Goal: Task Accomplishment & Management: Use online tool/utility

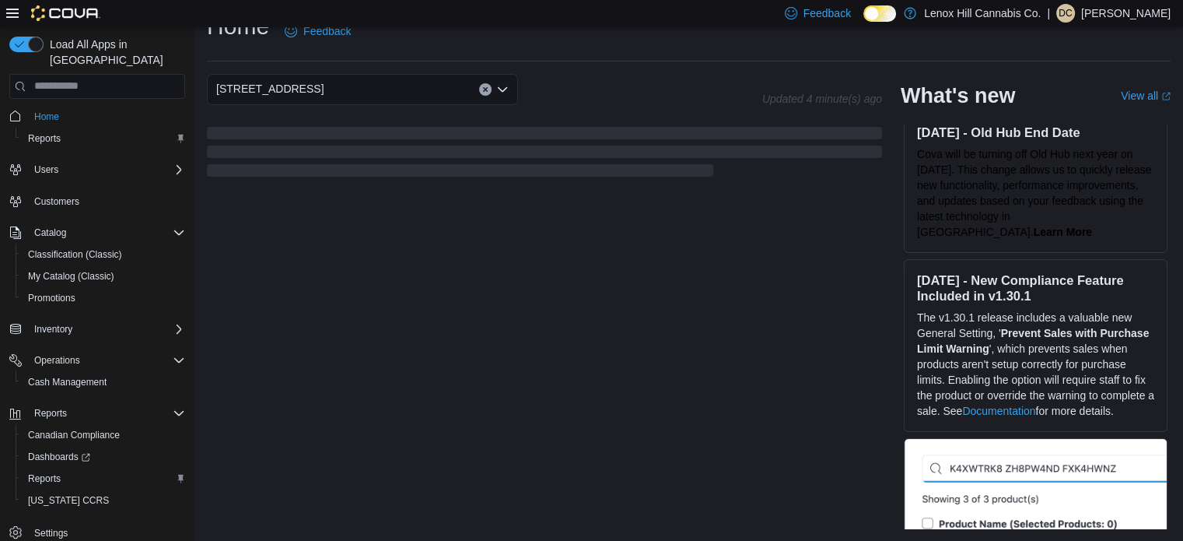
scroll to position [233, 0]
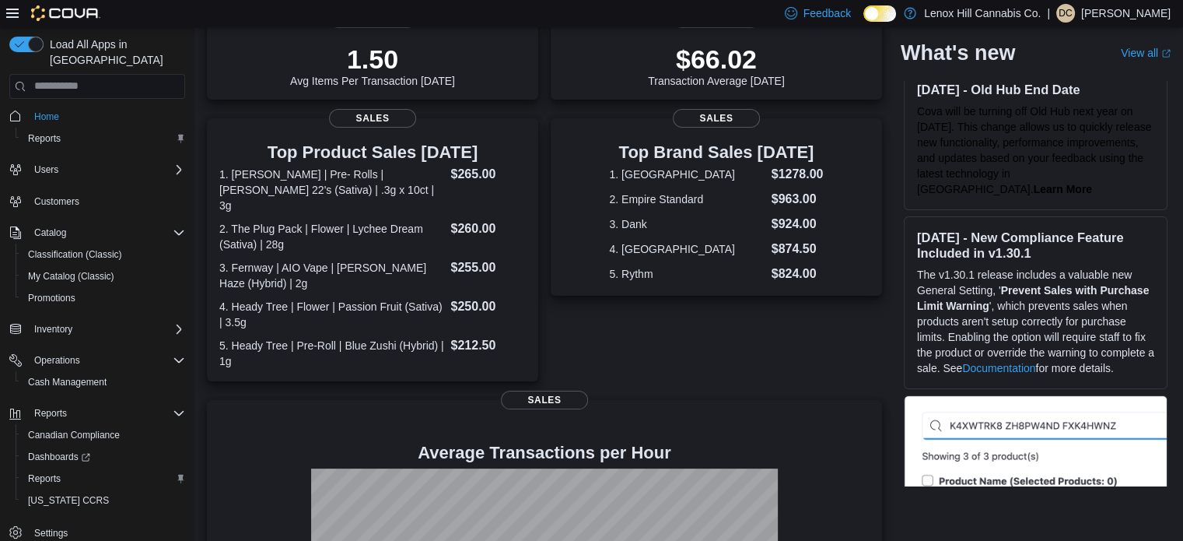
click at [818, 339] on div "Top Brand Sales [DATE] 1. Fernway $1278.00 2. Empire Standard $963.00 3. Dank $…" at bounding box center [716, 249] width 331 height 263
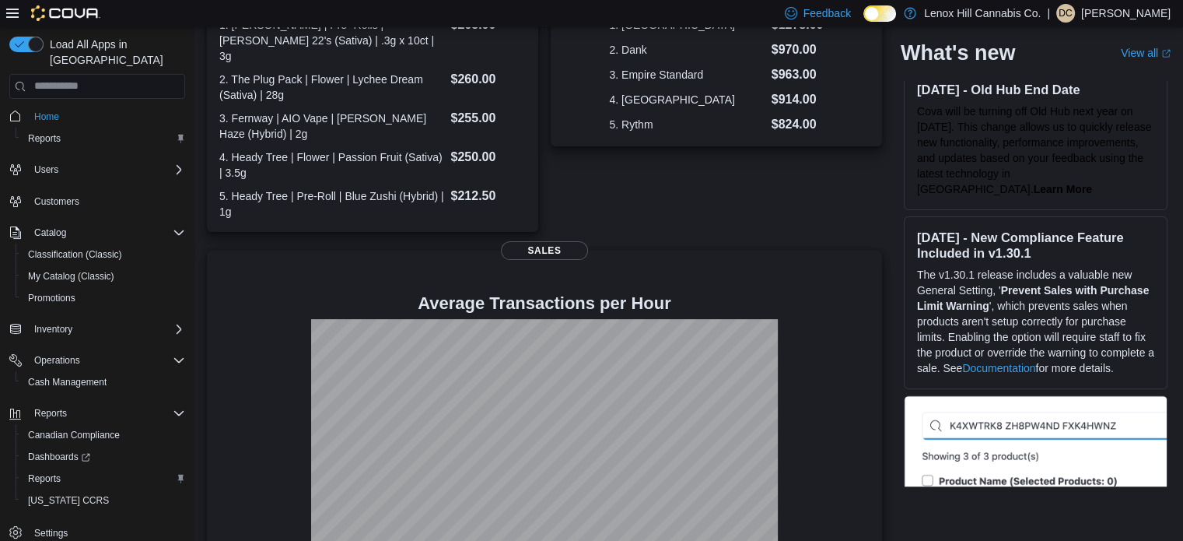
scroll to position [408, 0]
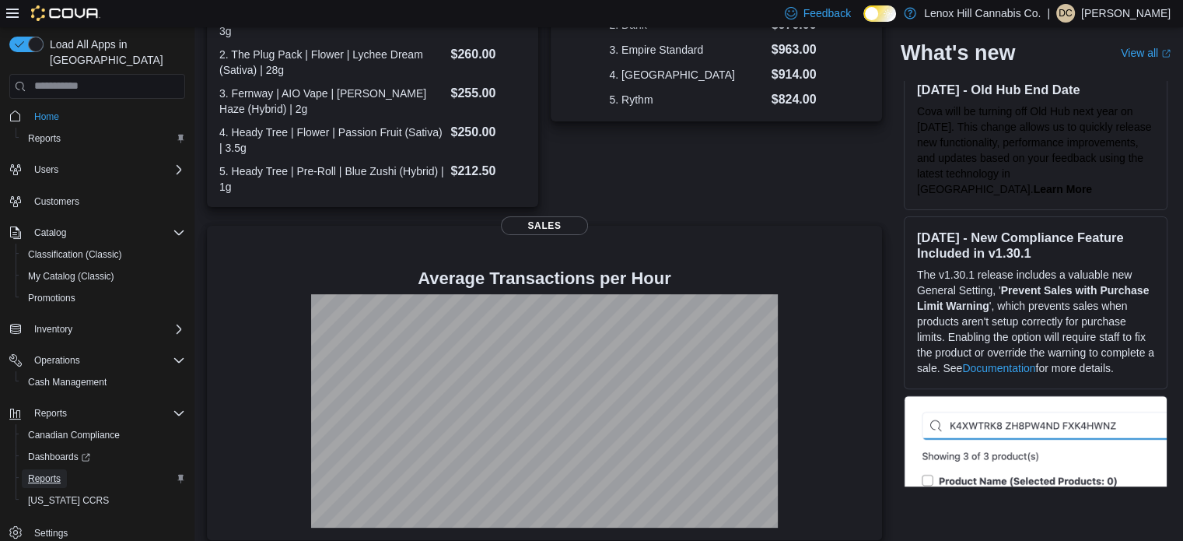
click at [47, 472] on span "Reports" at bounding box center [44, 478] width 33 height 12
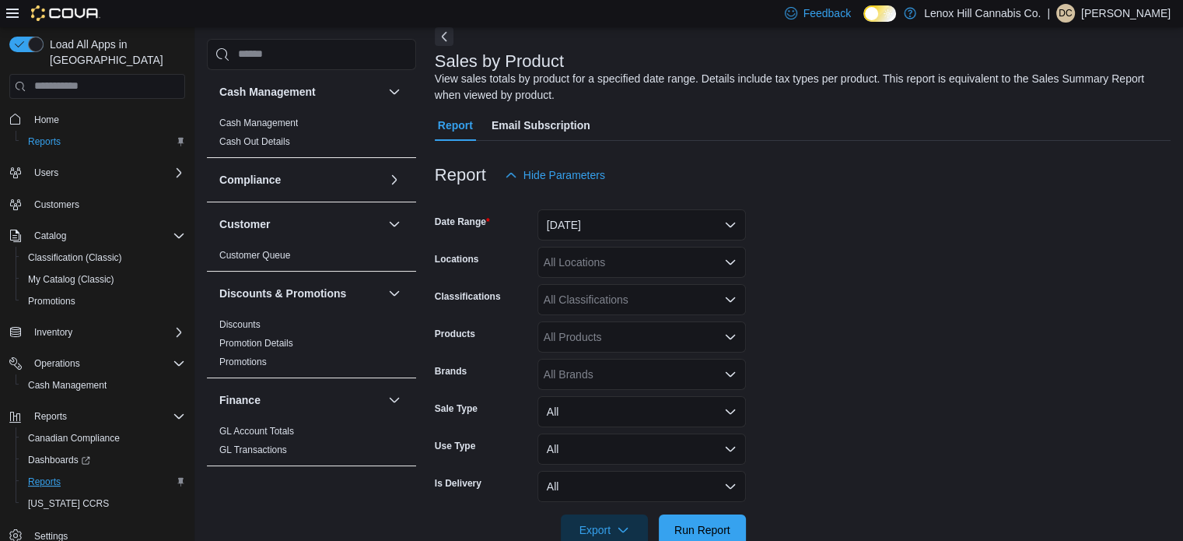
scroll to position [52, 0]
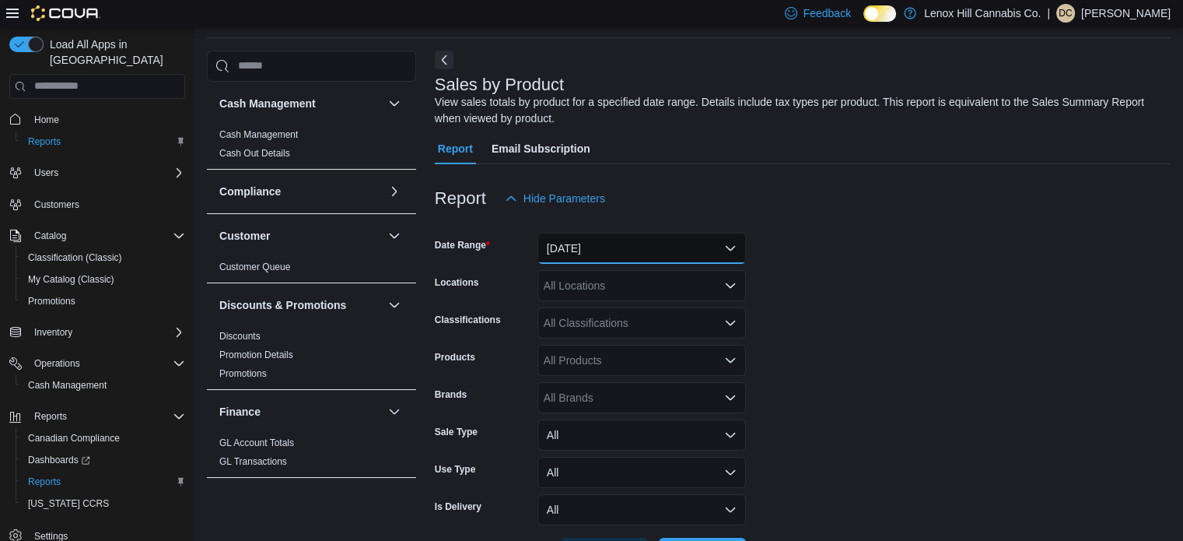
click at [669, 247] on button "[DATE]" at bounding box center [641, 248] width 208 height 31
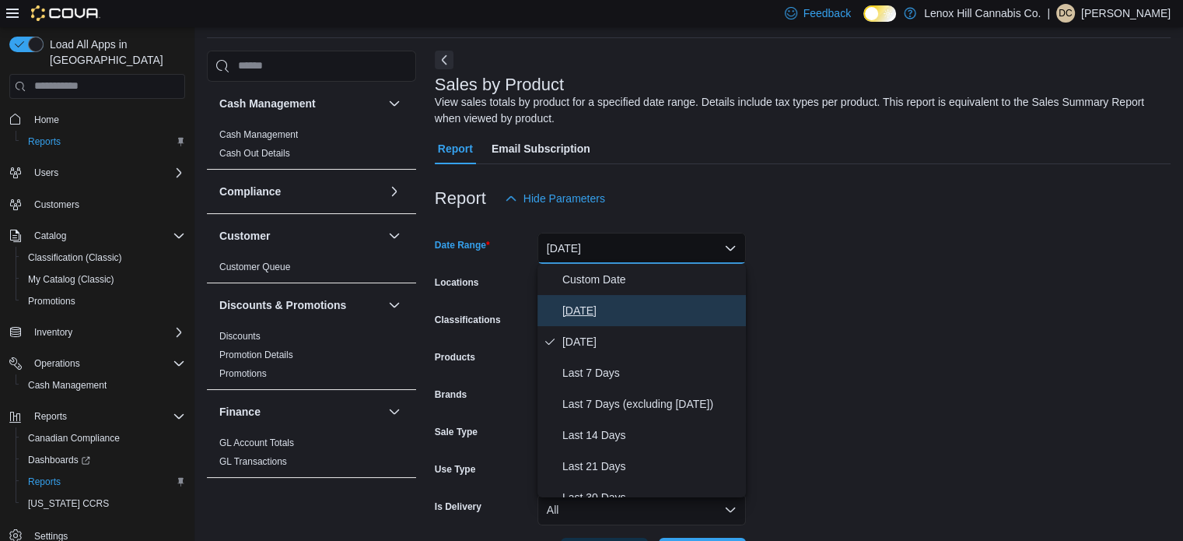
drag, startPoint x: 624, startPoint y: 306, endPoint x: 667, endPoint y: 310, distance: 43.7
click at [624, 305] on span "[DATE]" at bounding box center [650, 310] width 177 height 19
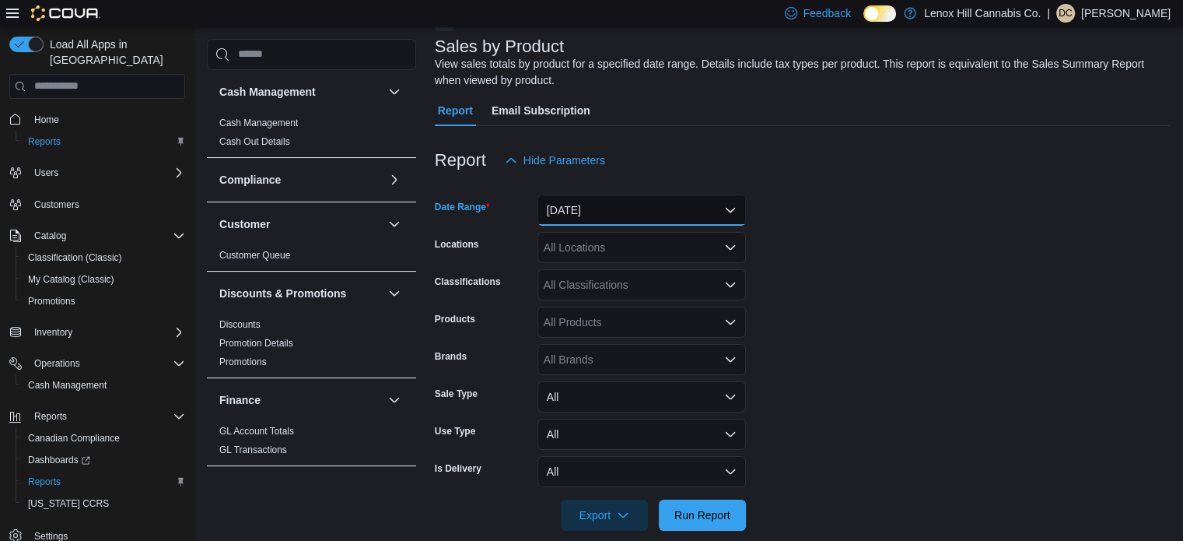
scroll to position [110, 0]
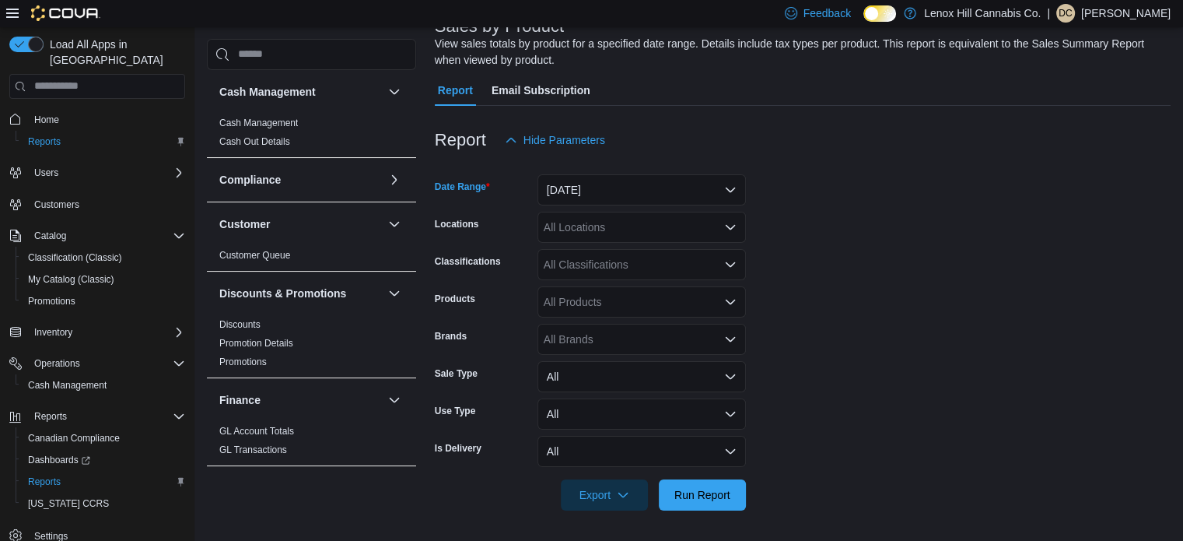
click at [599, 269] on div "All Classifications" at bounding box center [641, 264] width 208 height 31
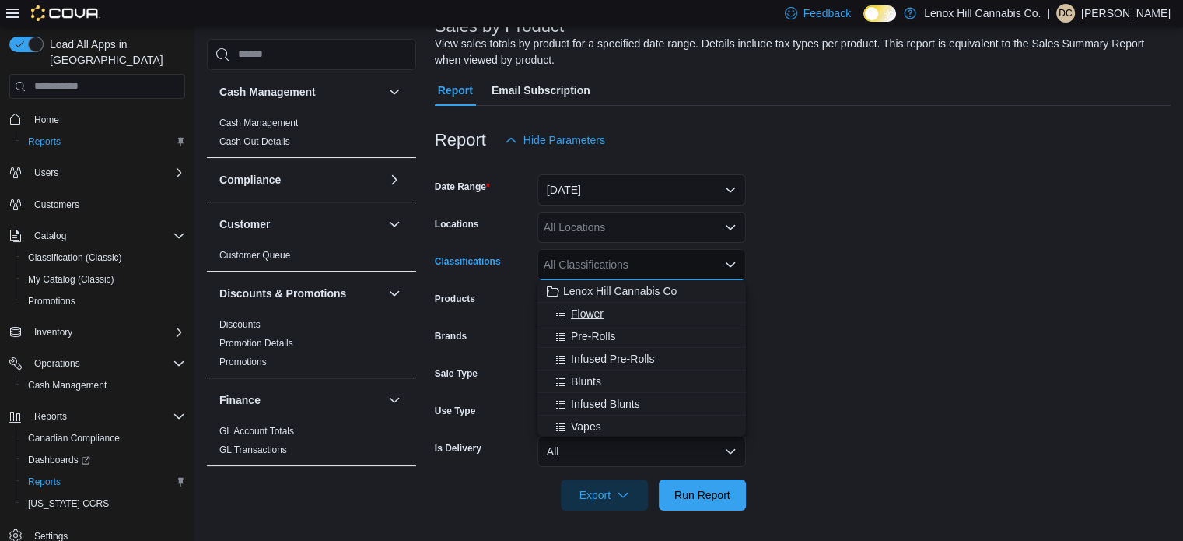
click at [613, 313] on div "Flower" at bounding box center [642, 314] width 190 height 16
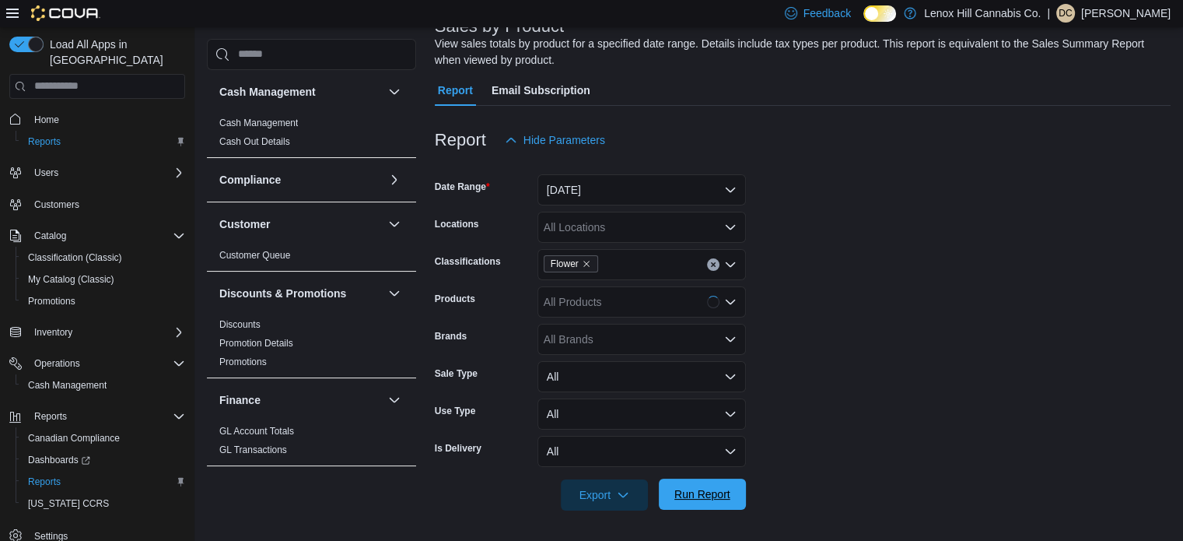
drag, startPoint x: 719, startPoint y: 497, endPoint x: 933, endPoint y: 303, distance: 288.6
click at [719, 496] on span "Run Report" at bounding box center [702, 495] width 56 height 16
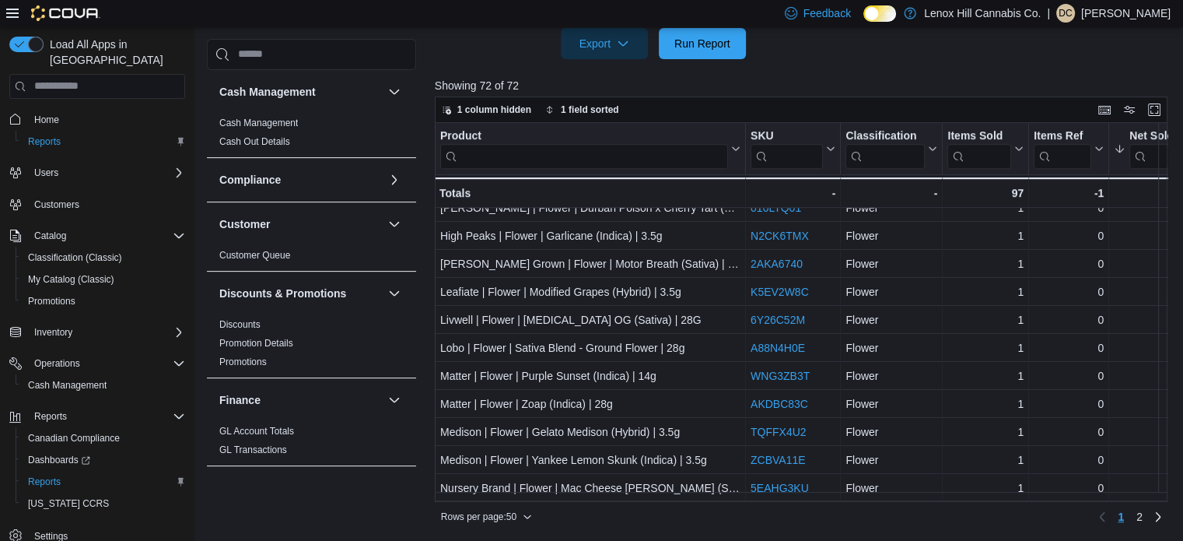
scroll to position [1115, 0]
click at [1143, 510] on span "2" at bounding box center [1139, 517] width 6 height 16
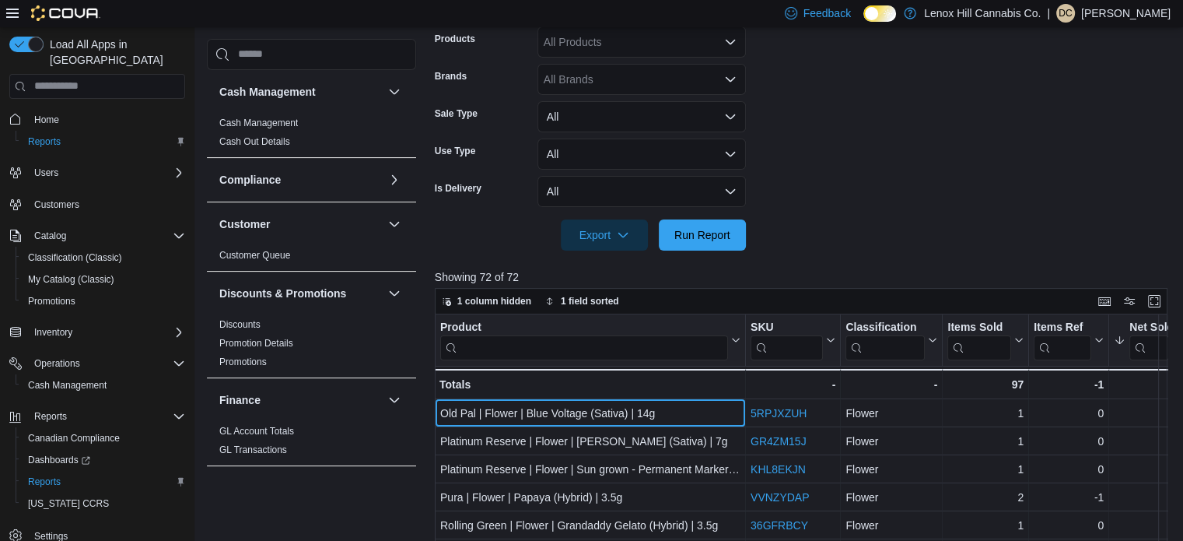
scroll to position [173, 0]
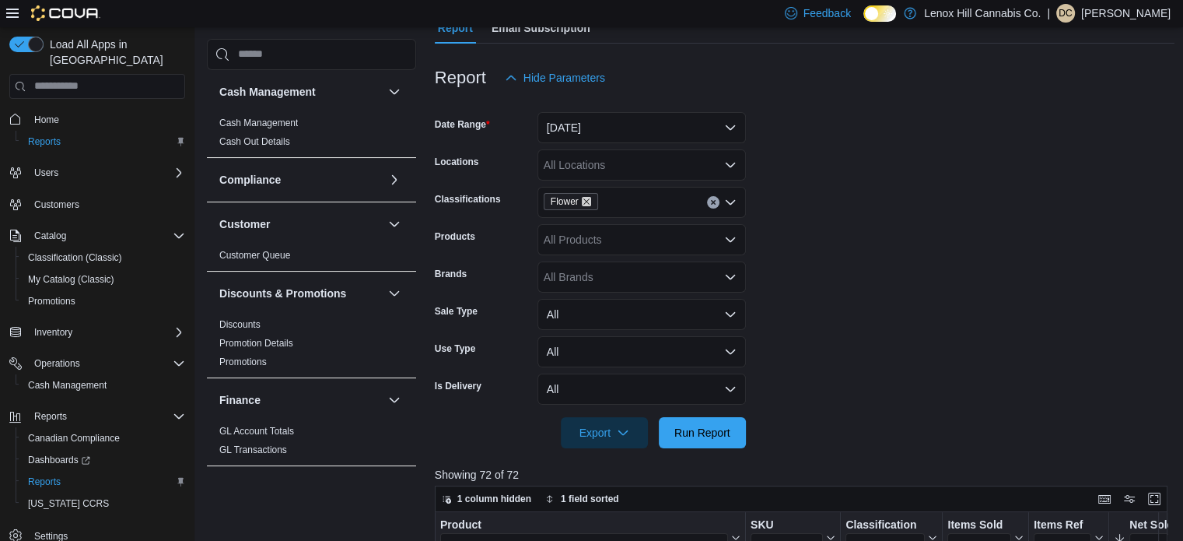
click at [583, 202] on icon "Remove Flower from selection in this group" at bounding box center [586, 201] width 9 height 9
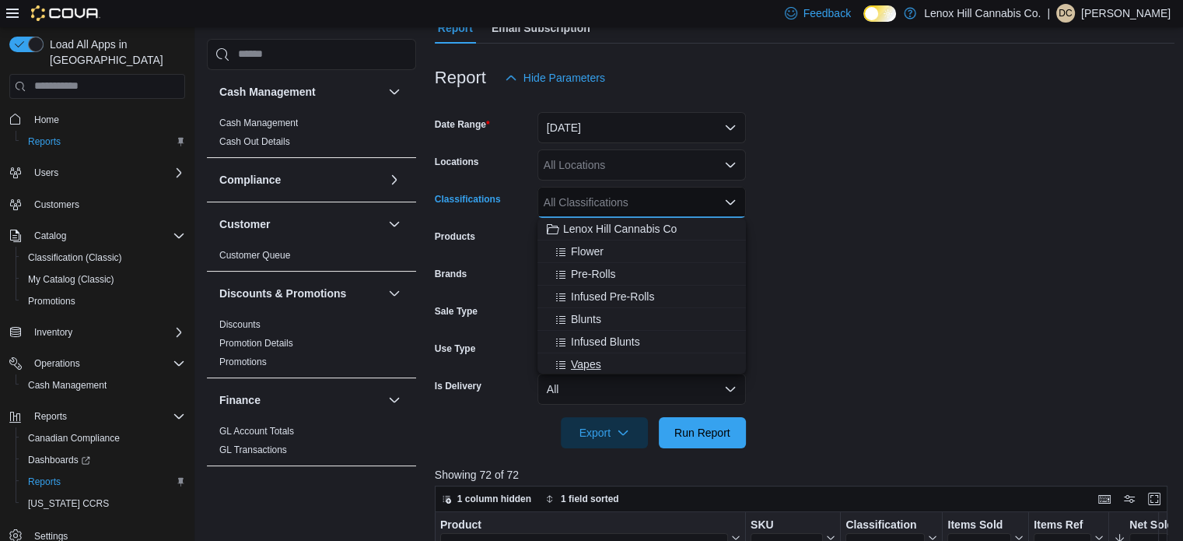
click at [597, 357] on span "Vapes" at bounding box center [586, 364] width 30 height 16
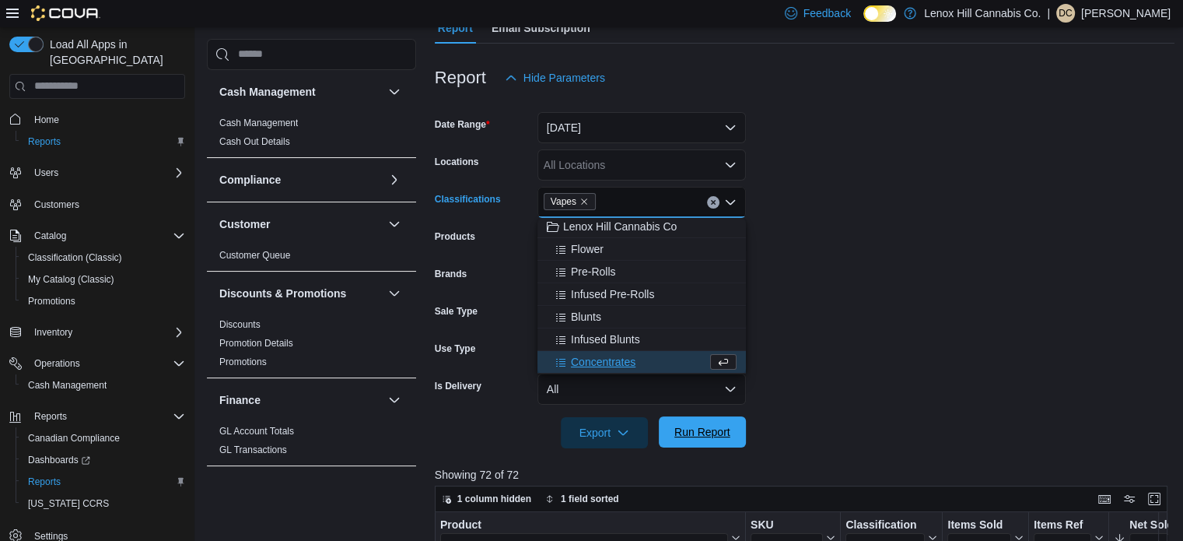
click at [709, 436] on span "Run Report" at bounding box center [702, 432] width 56 height 16
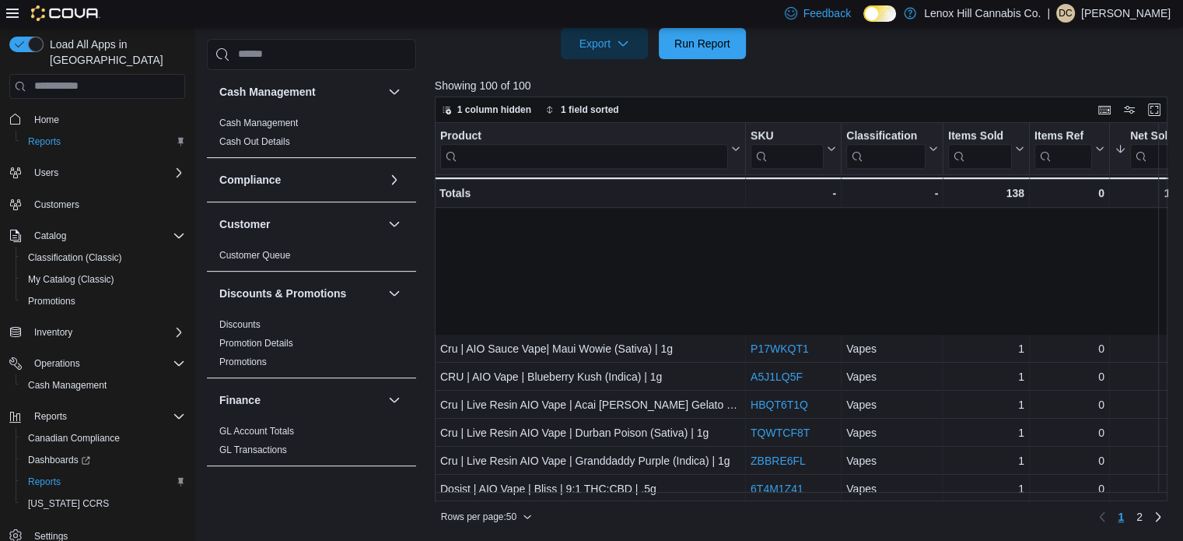
scroll to position [1115, 0]
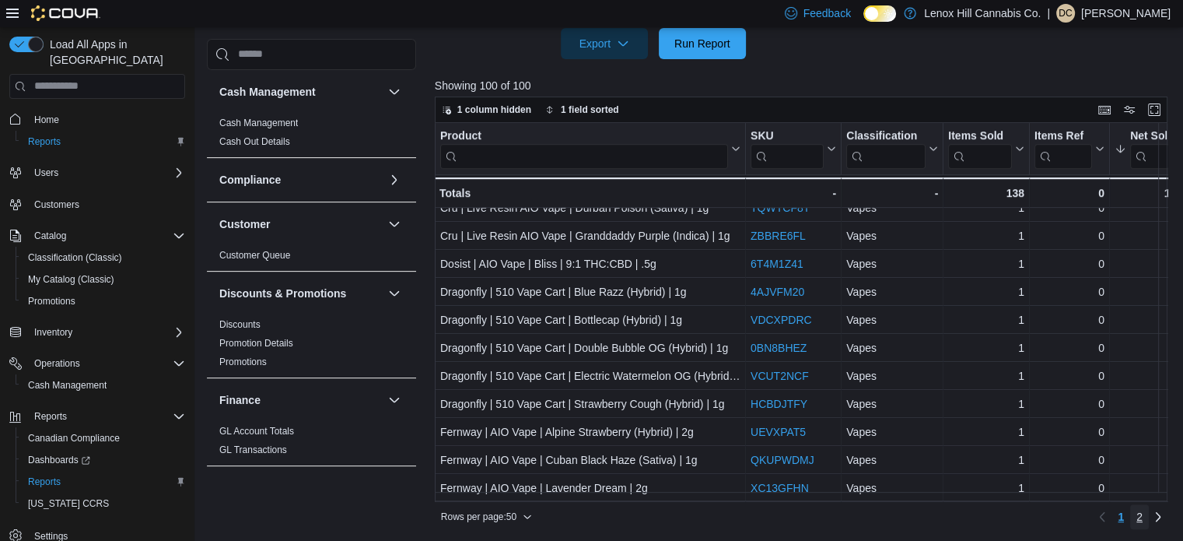
click at [1142, 512] on link "2" at bounding box center [1139, 516] width 19 height 25
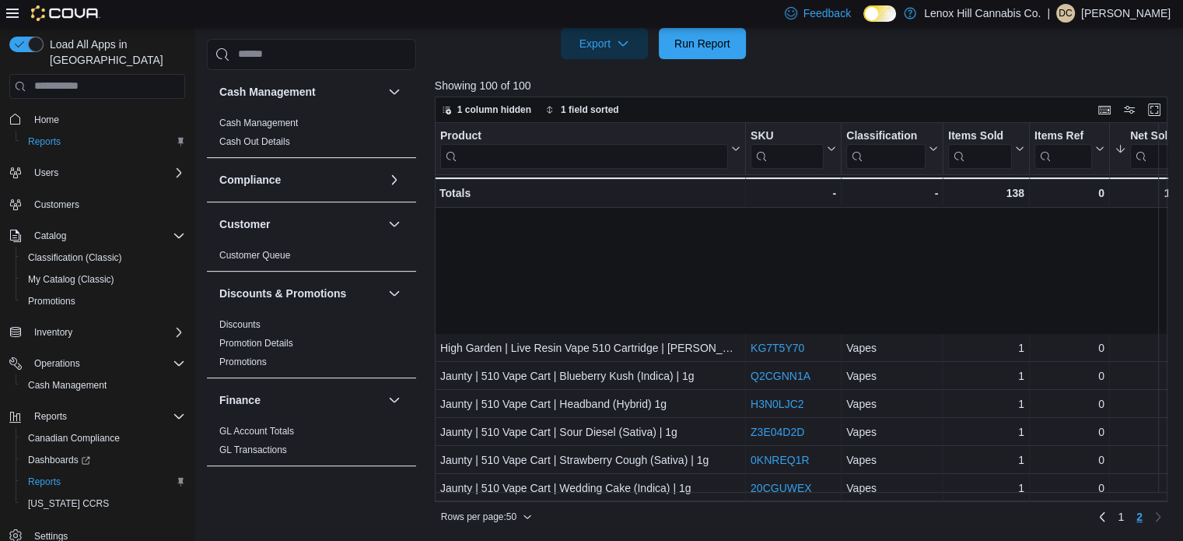
scroll to position [233, 0]
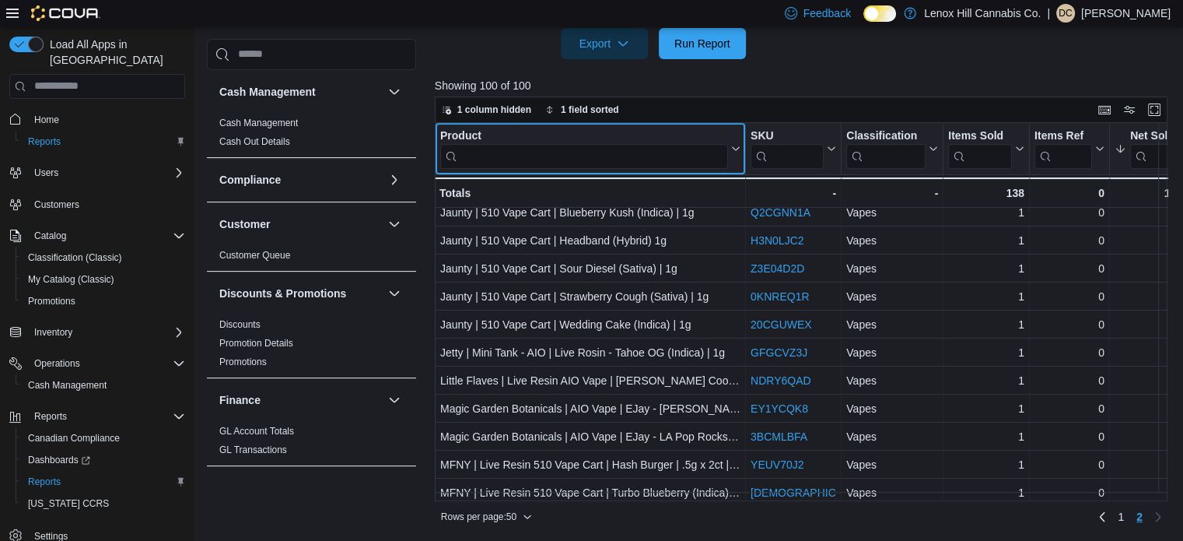
click at [543, 166] on input "search" at bounding box center [584, 155] width 288 height 25
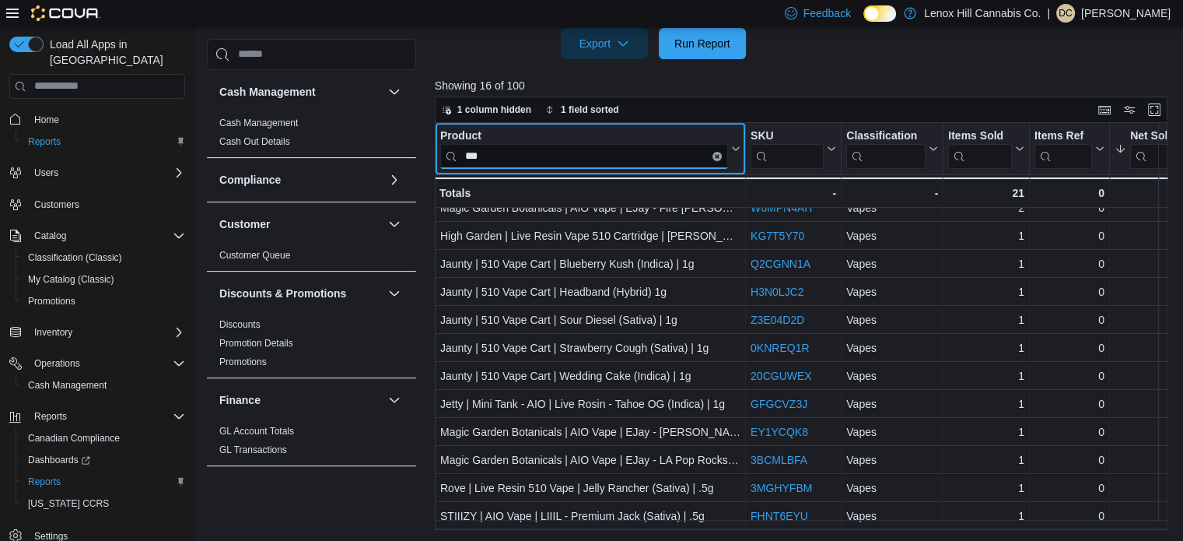
scroll to position [0, 0]
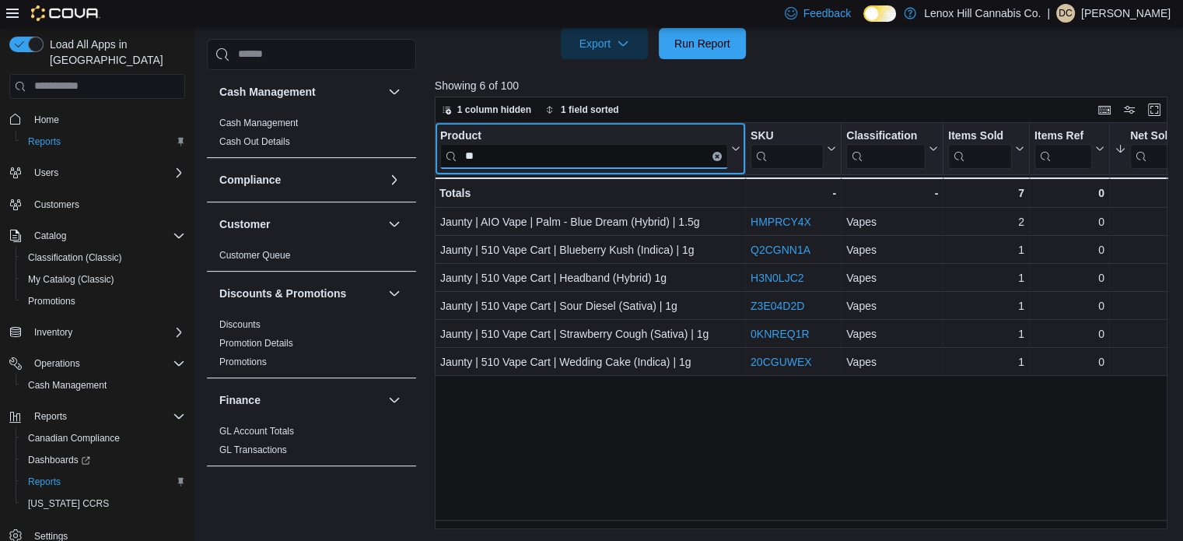
type input "*"
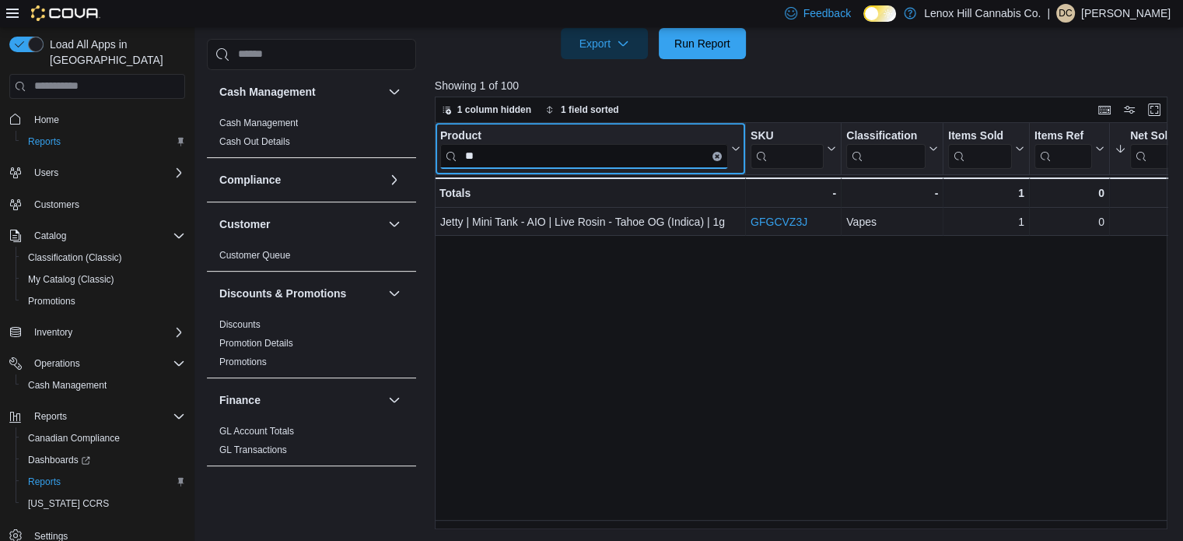
type input "*"
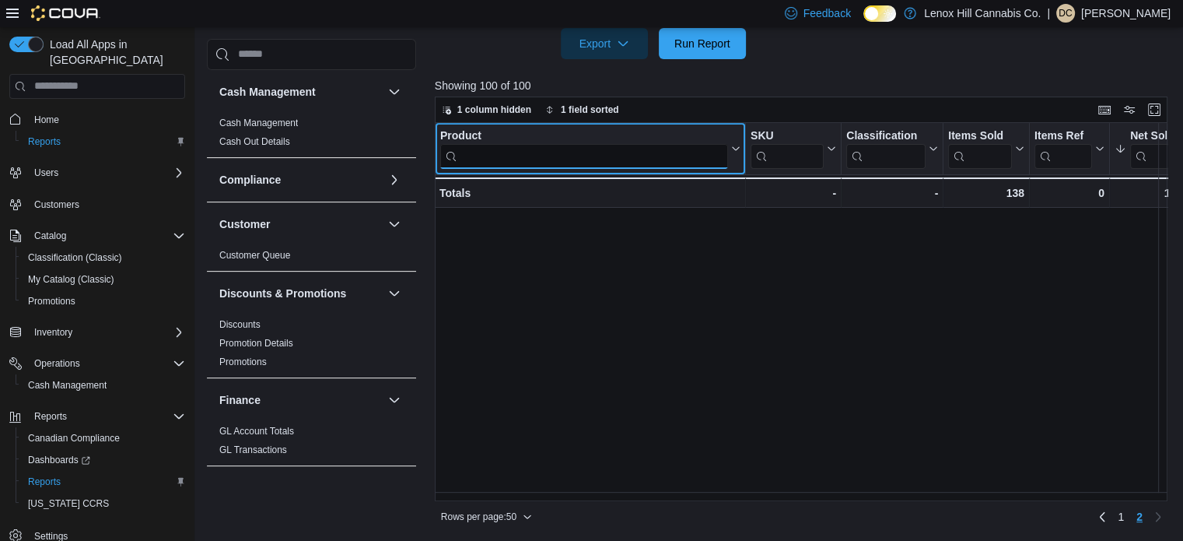
scroll to position [467, 0]
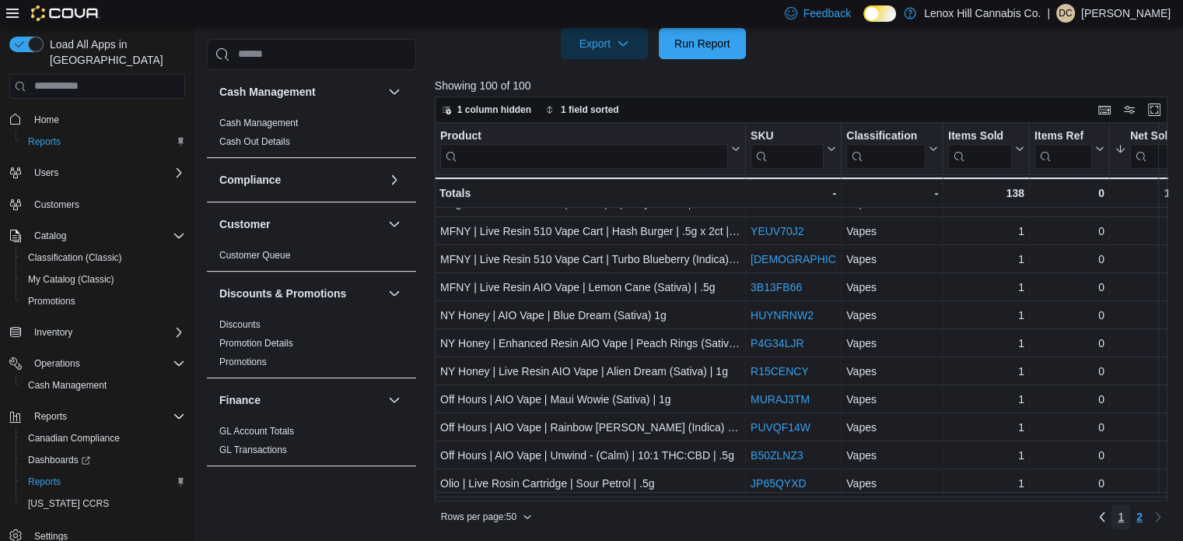
click at [1124, 511] on span "1" at bounding box center [1121, 517] width 6 height 16
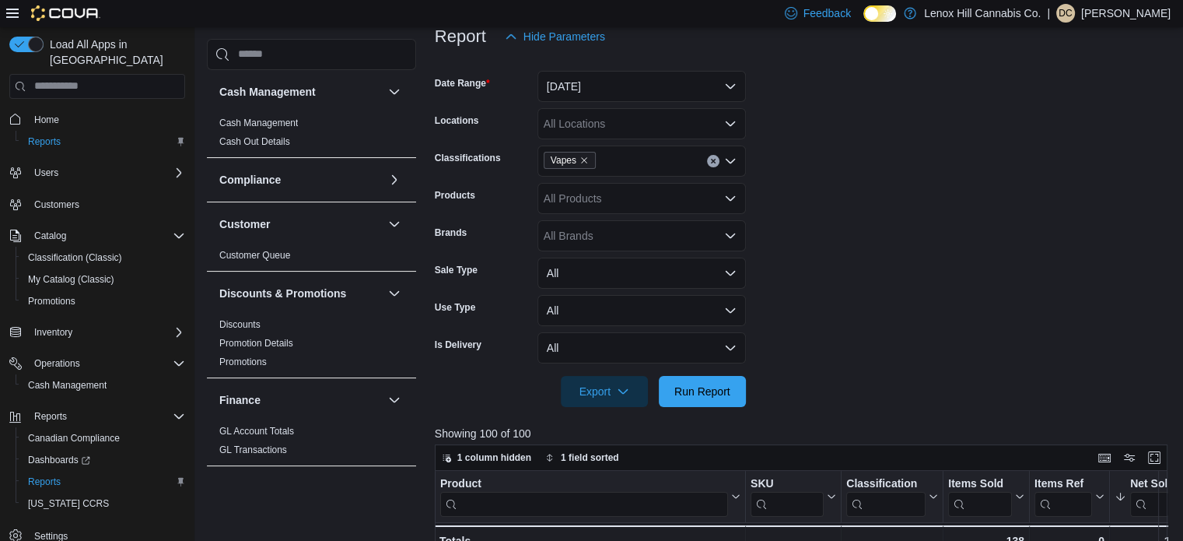
scroll to position [173, 0]
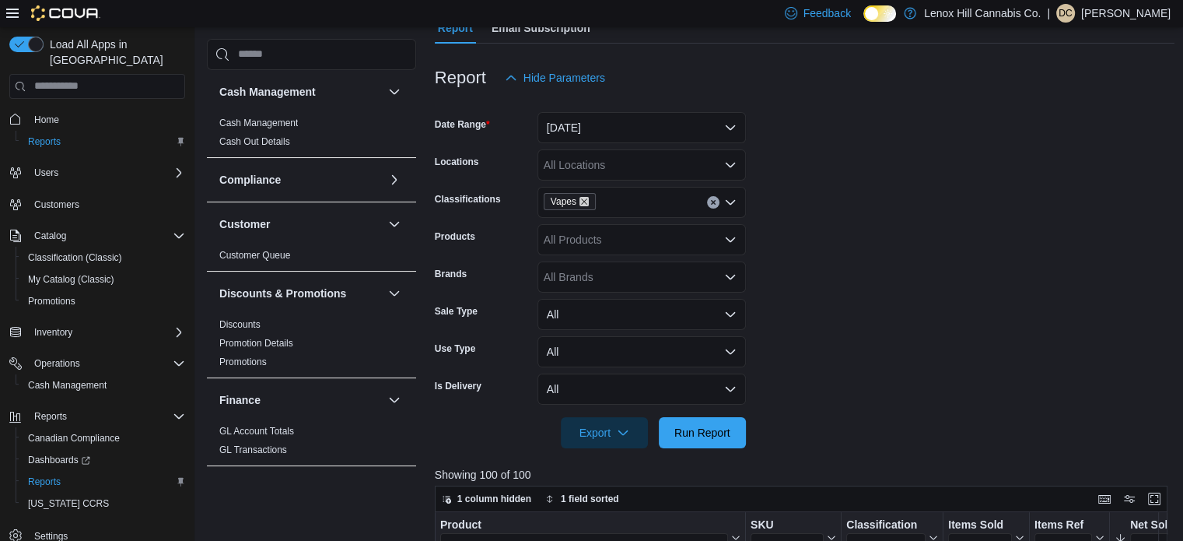
click at [580, 200] on icon "Remove Vapes from selection in this group" at bounding box center [583, 201] width 9 height 9
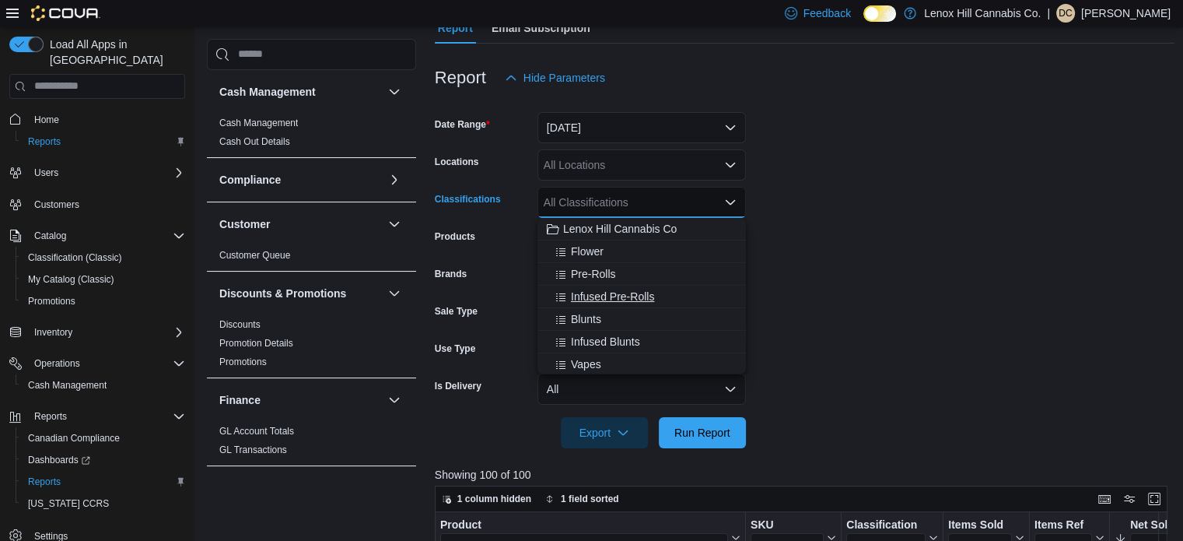
click at [591, 292] on span "Infused Pre-Rolls" at bounding box center [612, 297] width 83 height 16
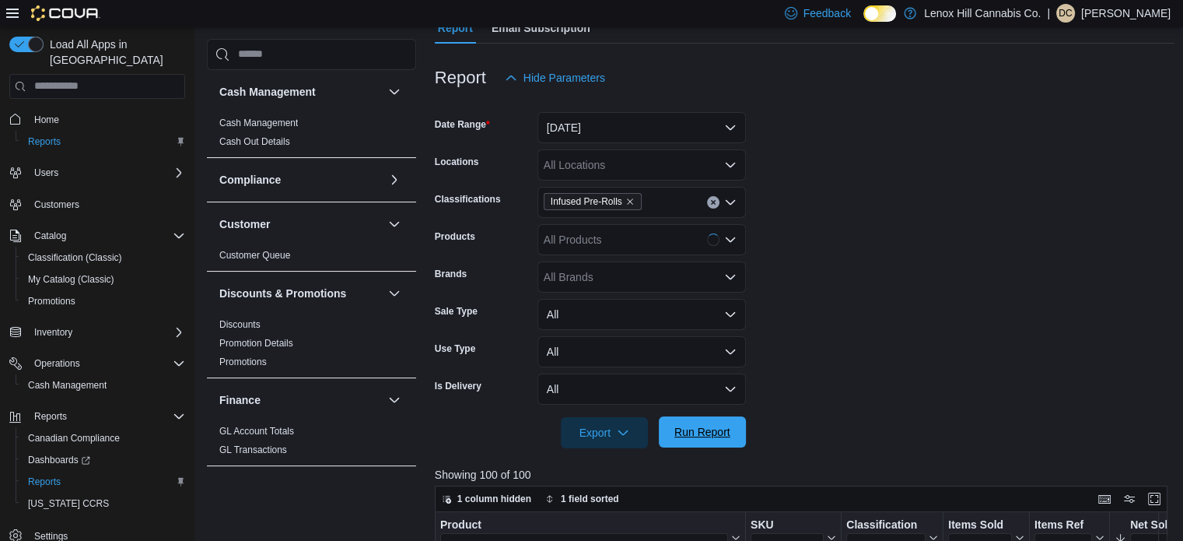
click at [688, 422] on span "Run Report" at bounding box center [702, 431] width 68 height 31
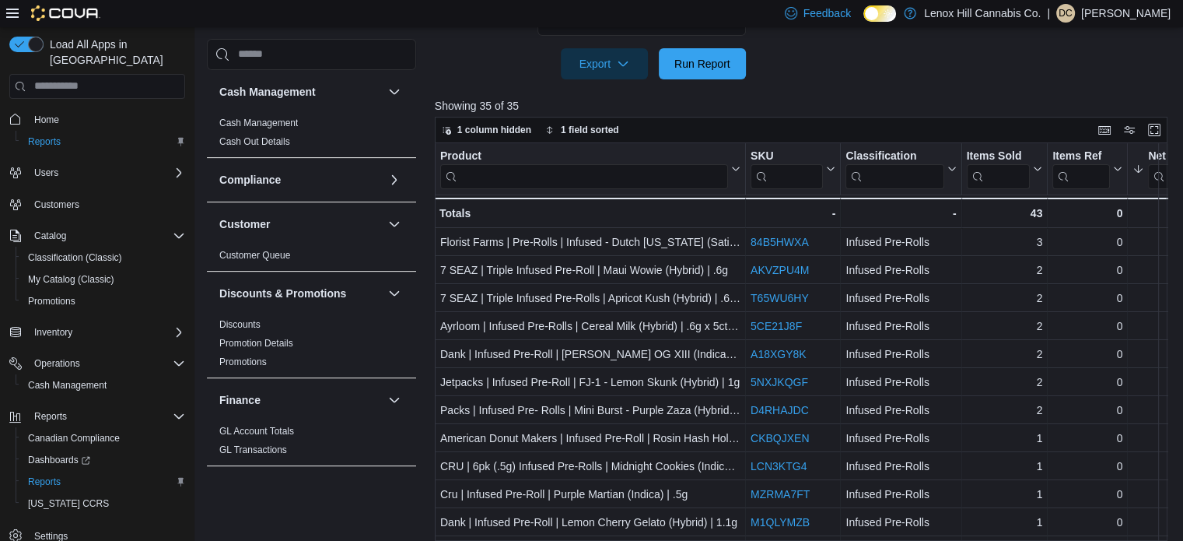
scroll to position [562, 0]
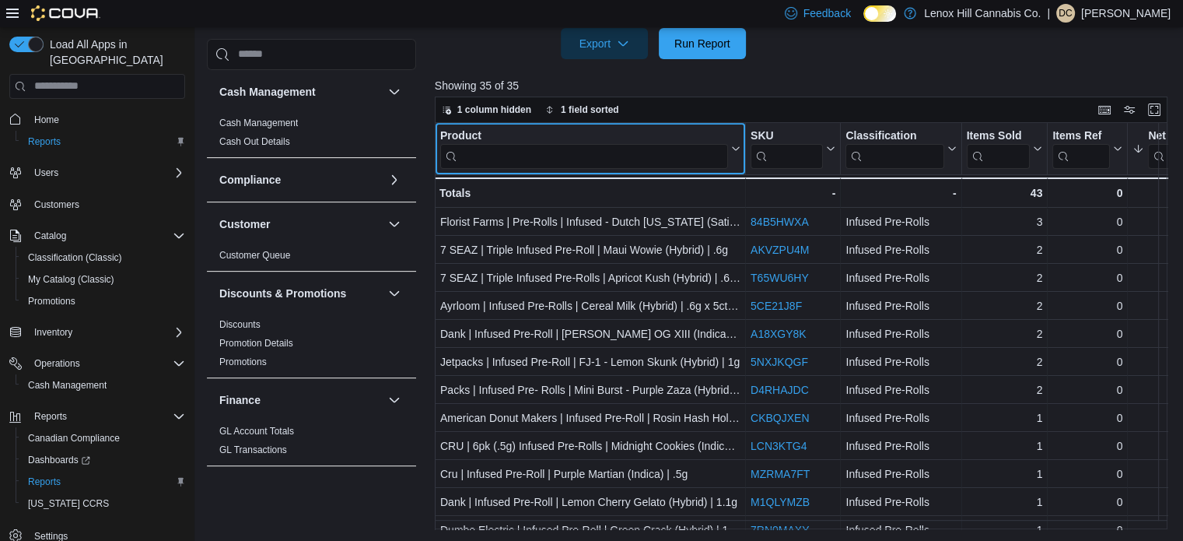
click at [585, 154] on input "search" at bounding box center [584, 155] width 288 height 25
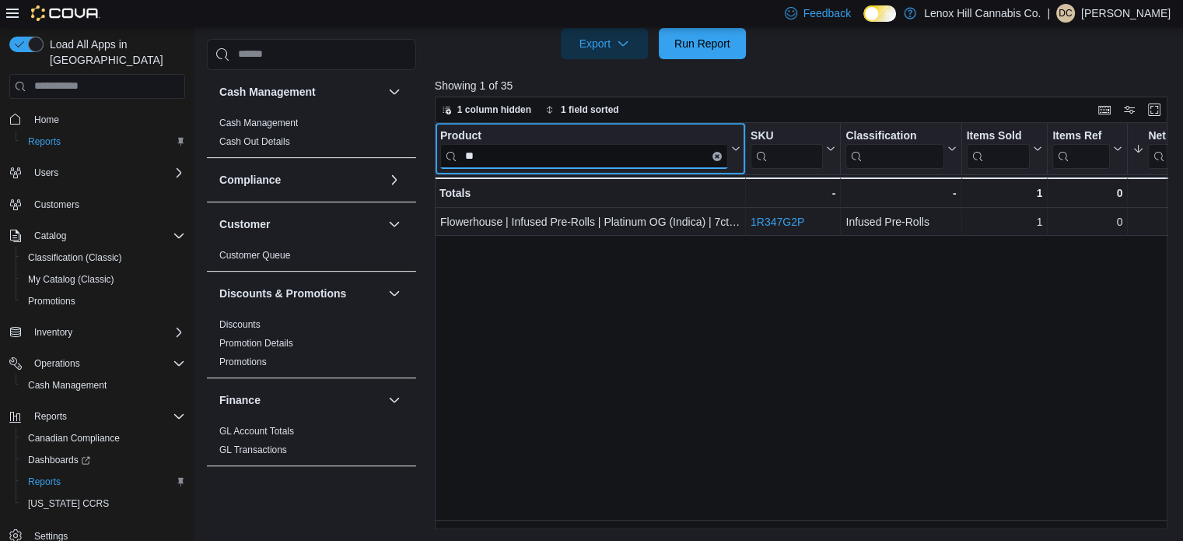
type input "*"
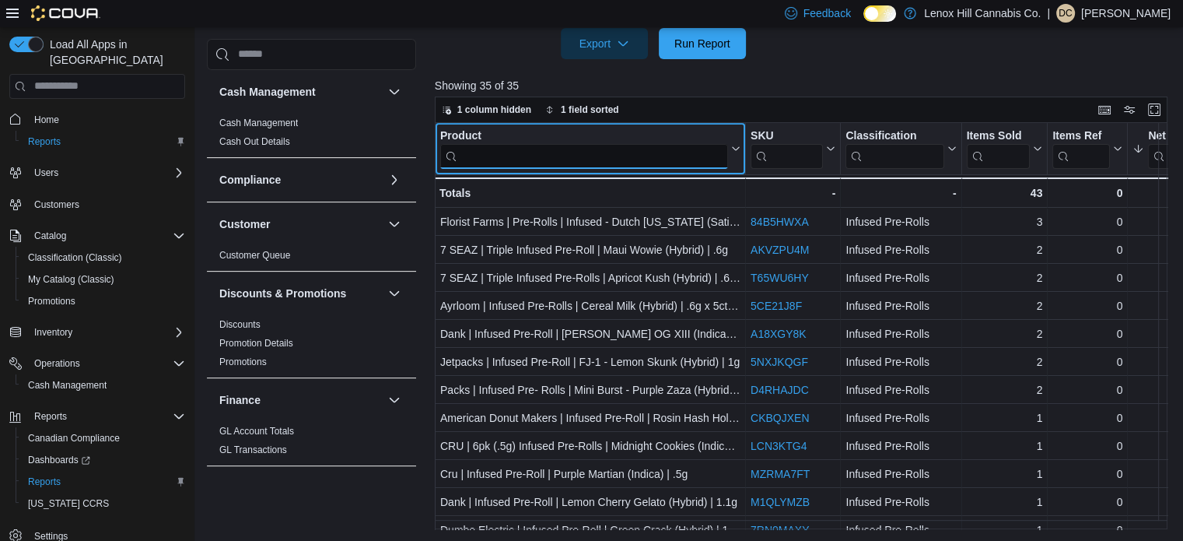
scroll to position [173, 0]
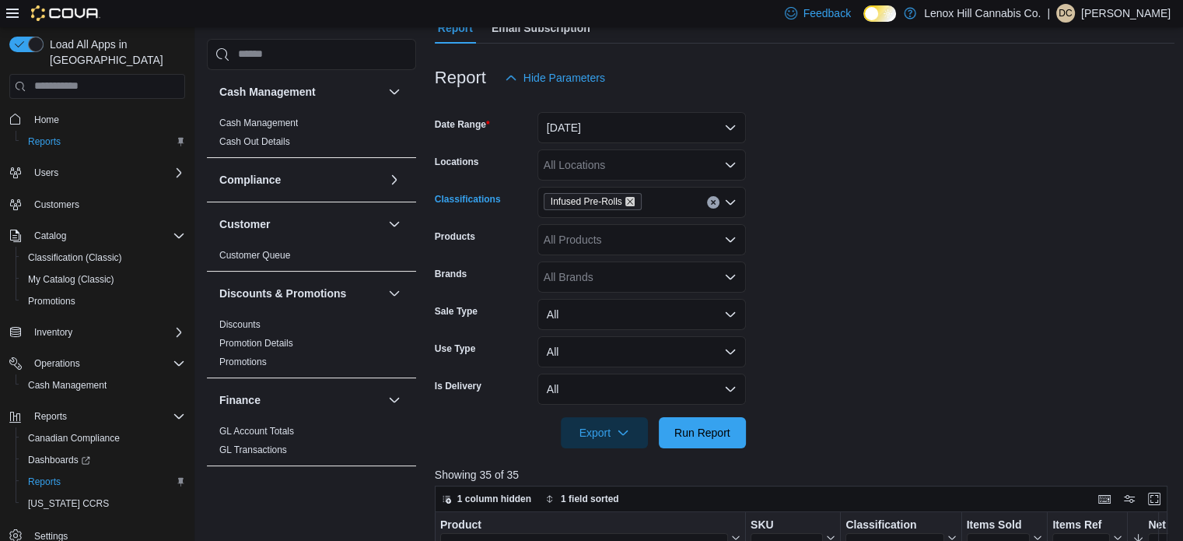
click at [628, 198] on icon "Remove Infused Pre-Rolls from selection in this group" at bounding box center [629, 201] width 9 height 9
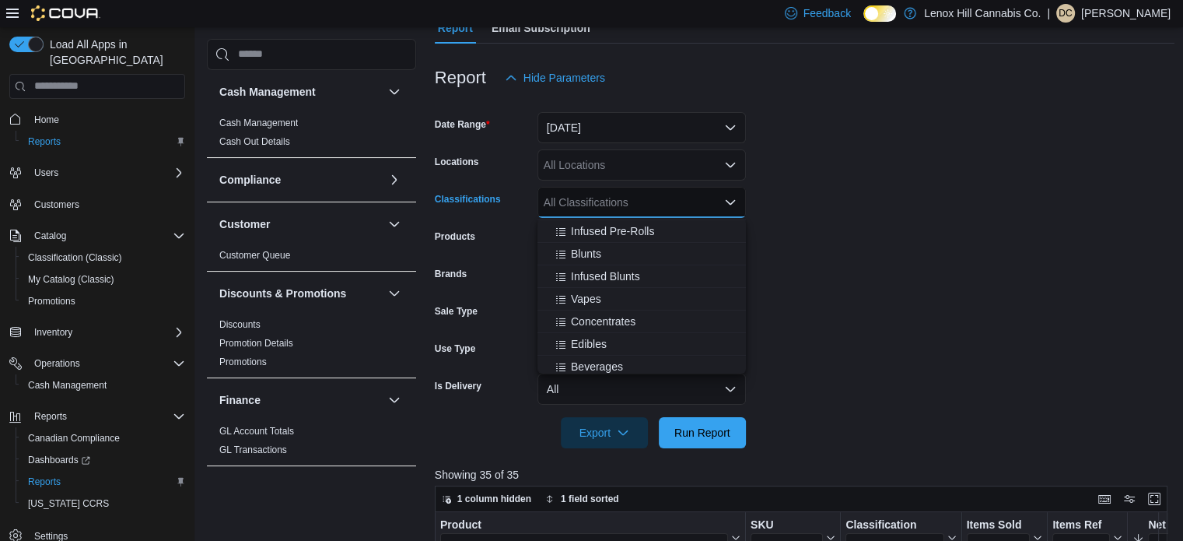
scroll to position [78, 0]
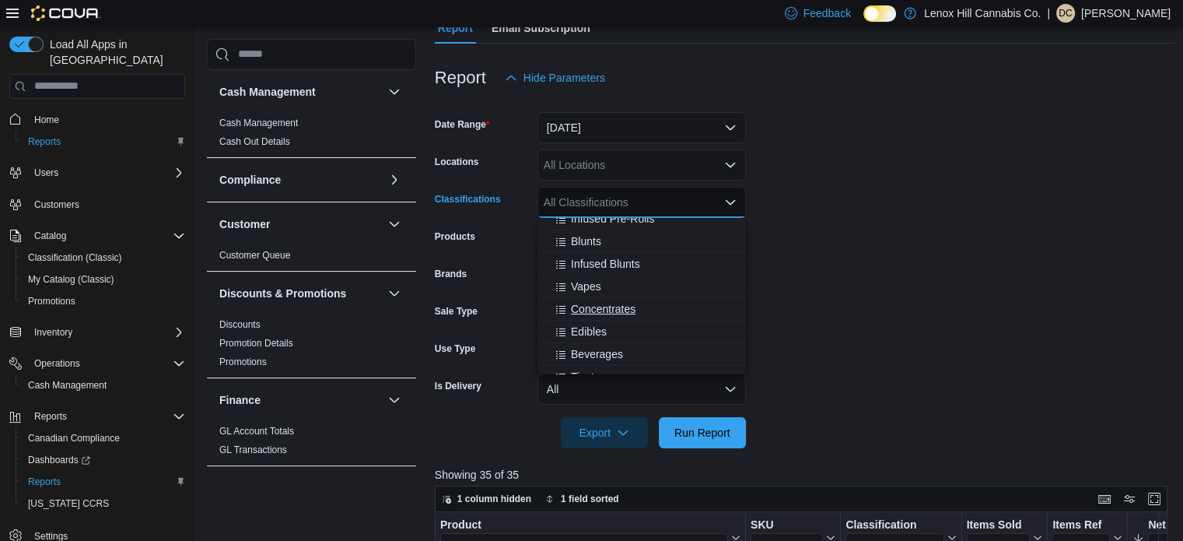
click at [613, 306] on span "Concentrates" at bounding box center [603, 309] width 65 height 16
drag, startPoint x: 688, startPoint y: 425, endPoint x: 877, endPoint y: 265, distance: 247.8
click at [691, 418] on span "Run Report" at bounding box center [702, 432] width 68 height 31
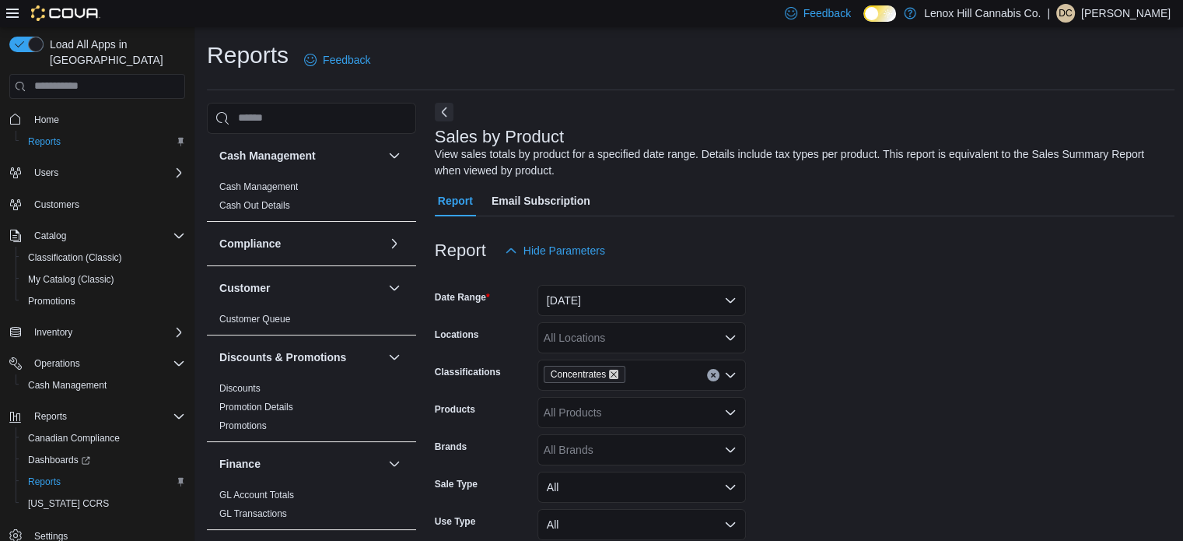
click at [612, 374] on icon "Remove Concentrates from selection in this group" at bounding box center [613, 373] width 9 height 9
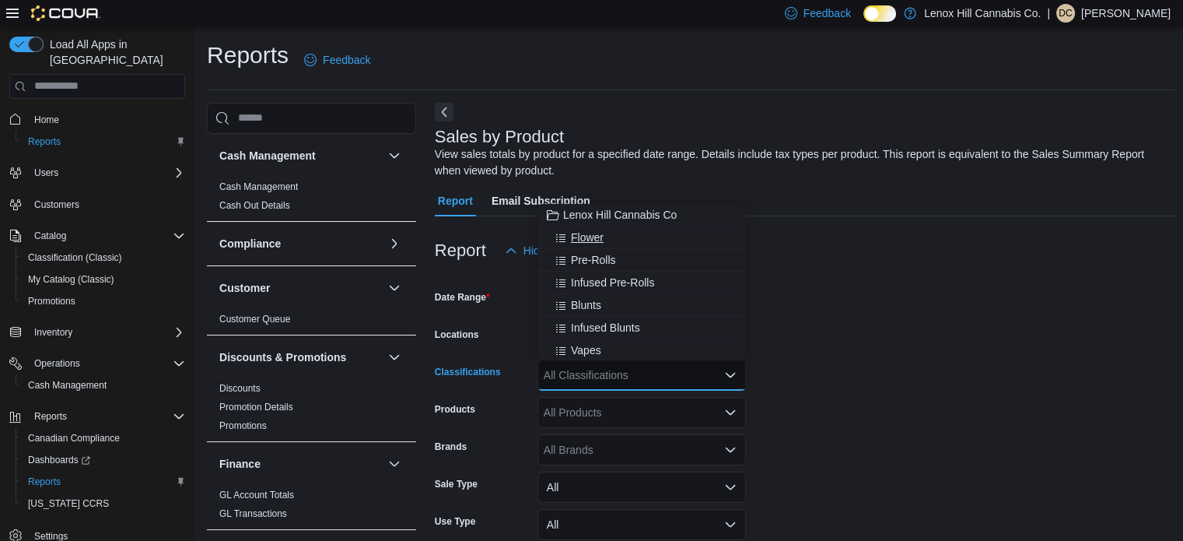
click at [579, 237] on span "Flower" at bounding box center [587, 237] width 33 height 16
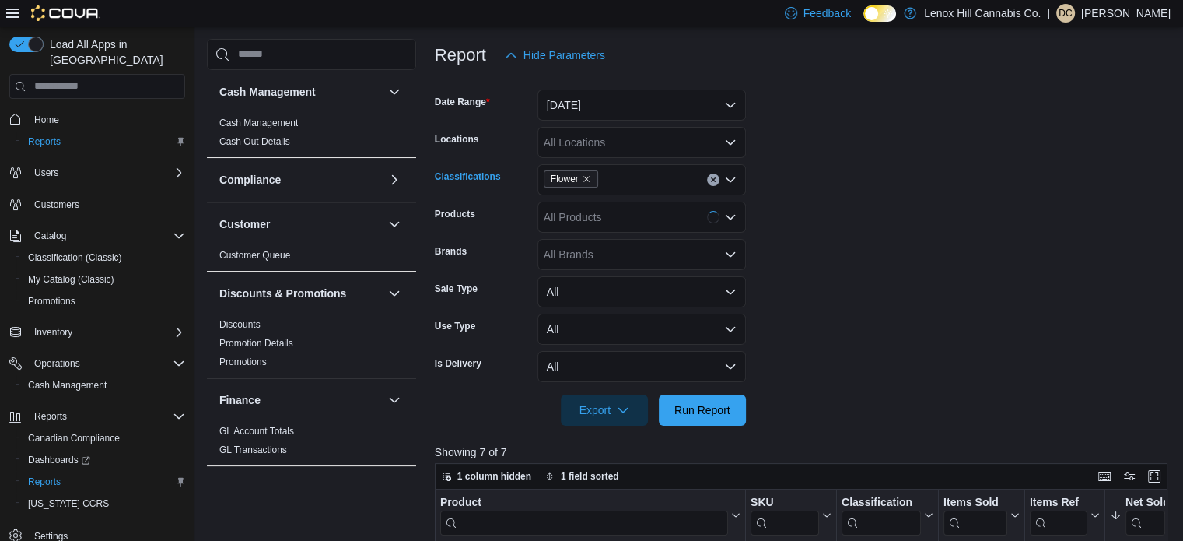
scroll to position [311, 0]
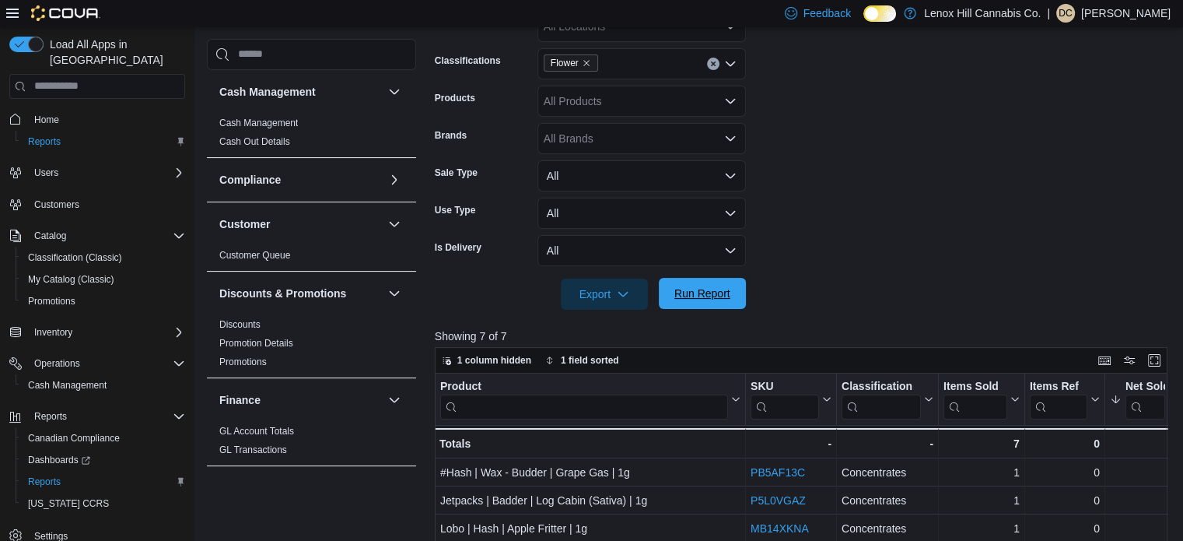
click at [725, 292] on span "Run Report" at bounding box center [702, 293] width 56 height 16
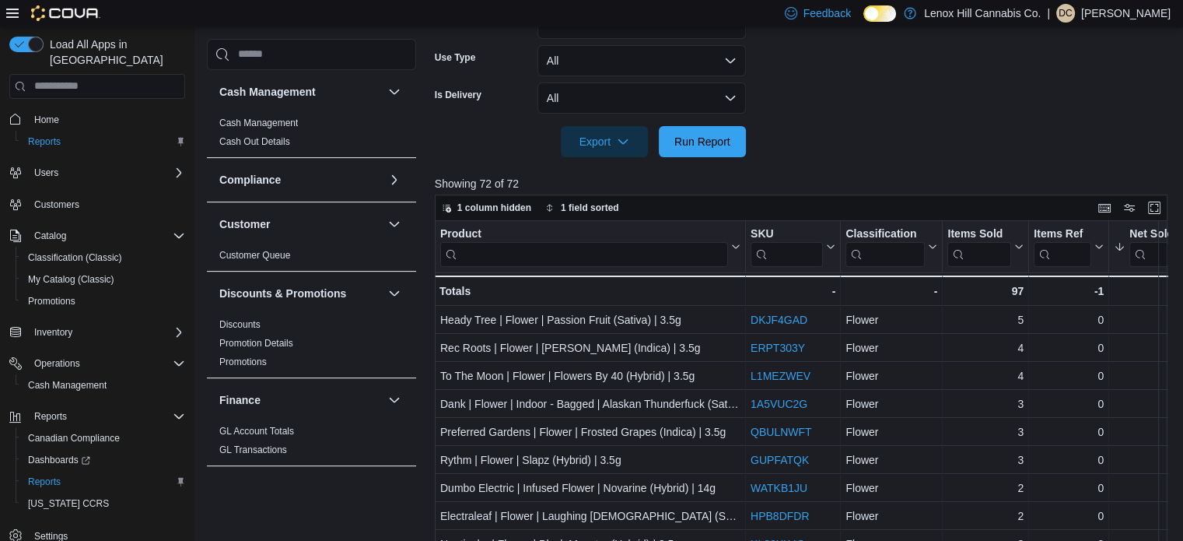
scroll to position [562, 0]
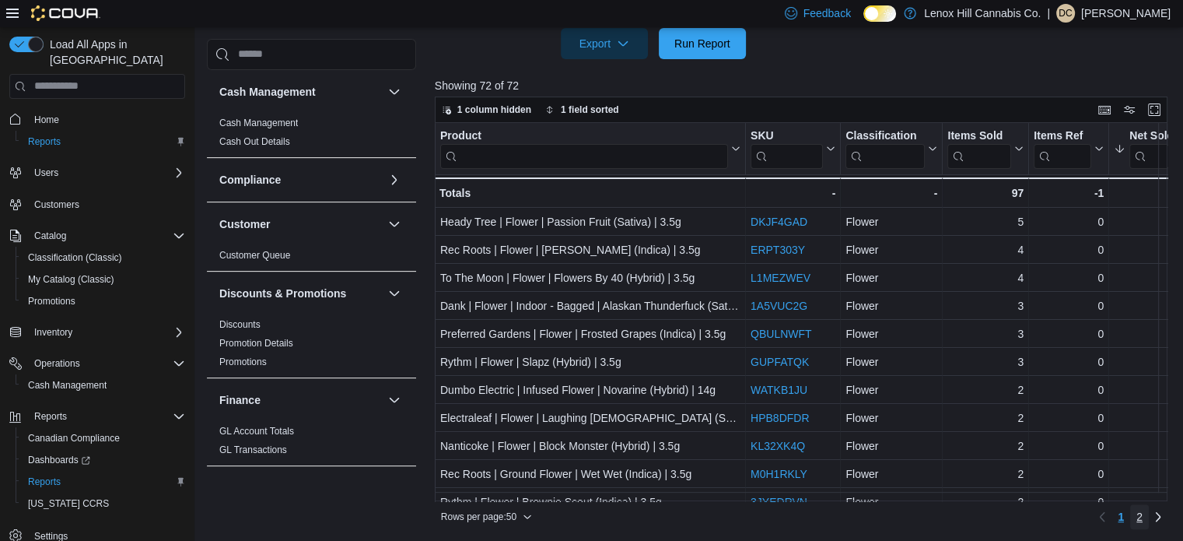
click at [1143, 512] on span "2" at bounding box center [1139, 517] width 6 height 16
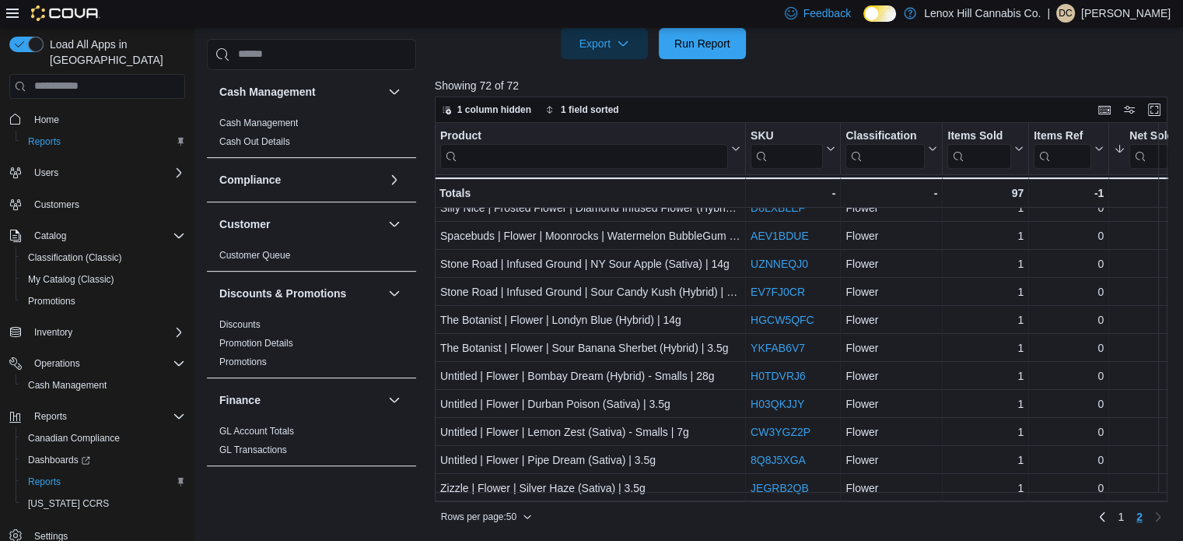
scroll to position [0, 0]
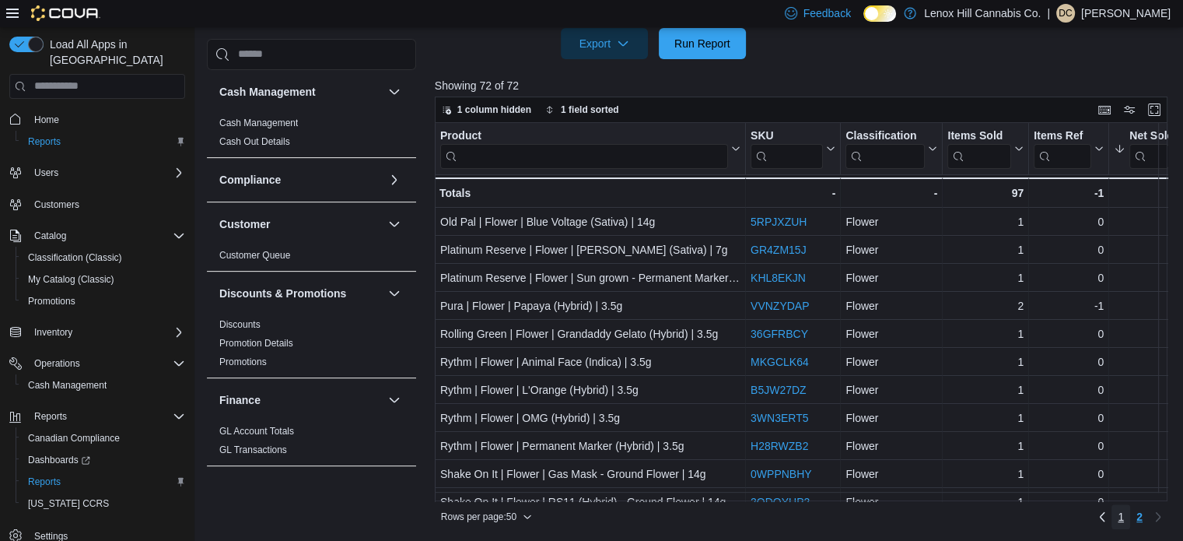
click at [1124, 516] on span "1" at bounding box center [1121, 517] width 6 height 16
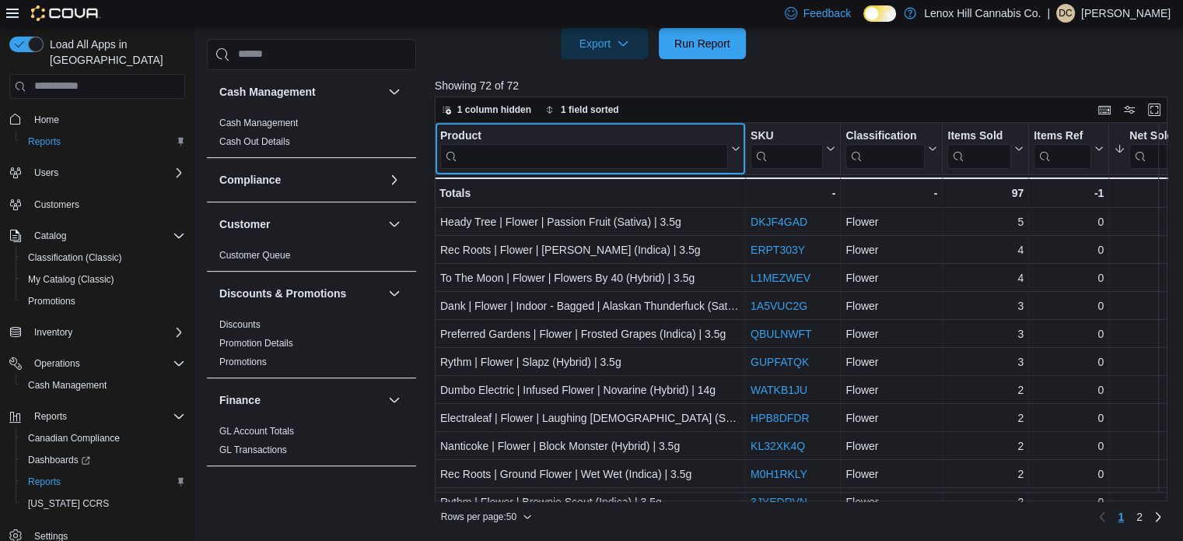
click at [599, 152] on input "search" at bounding box center [584, 155] width 288 height 25
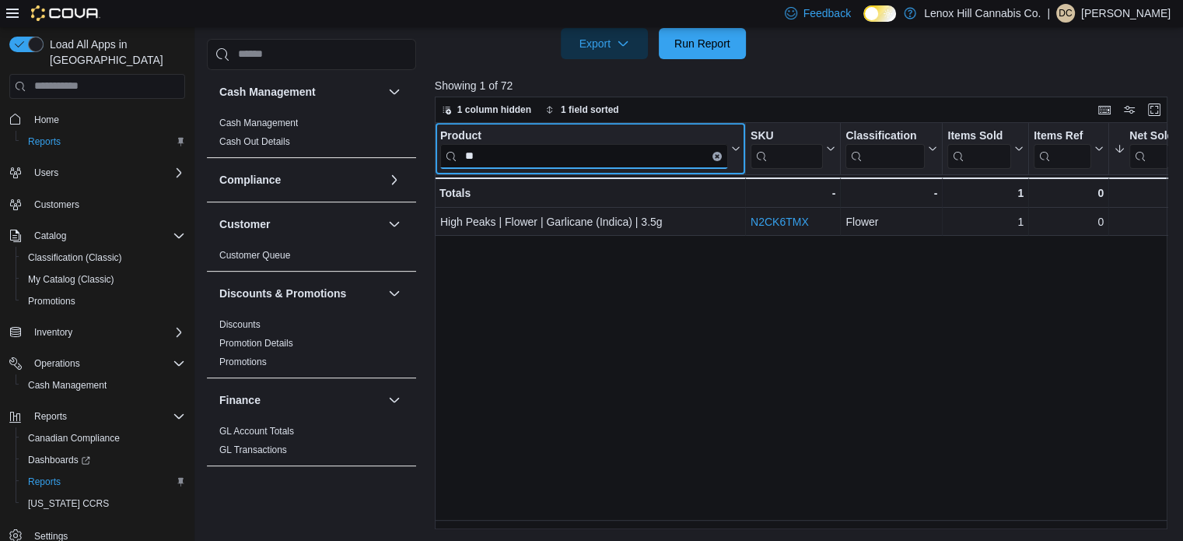
type input "*"
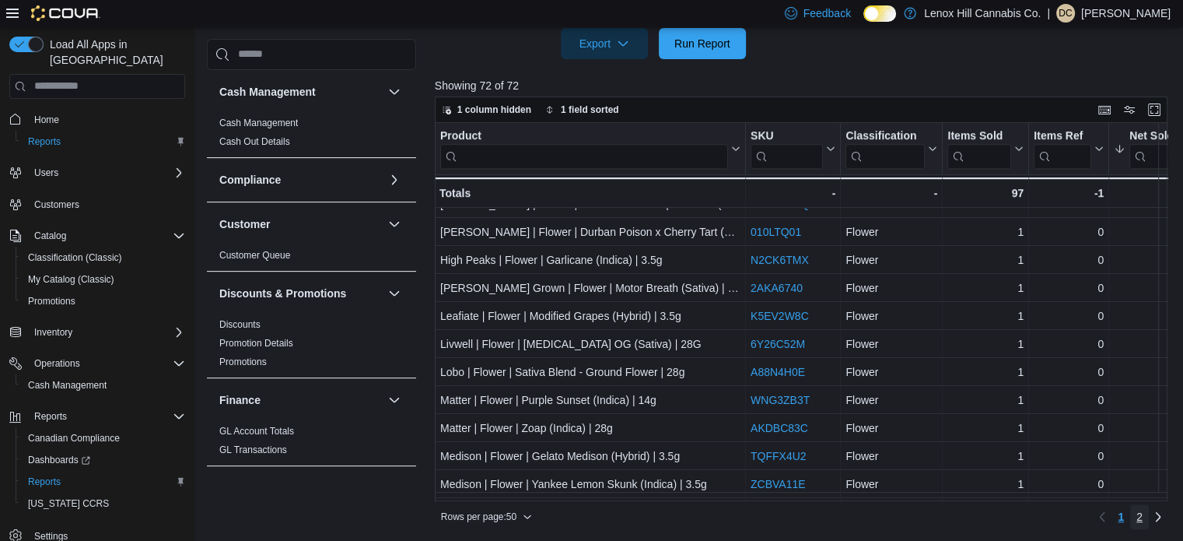
scroll to position [1089, 0]
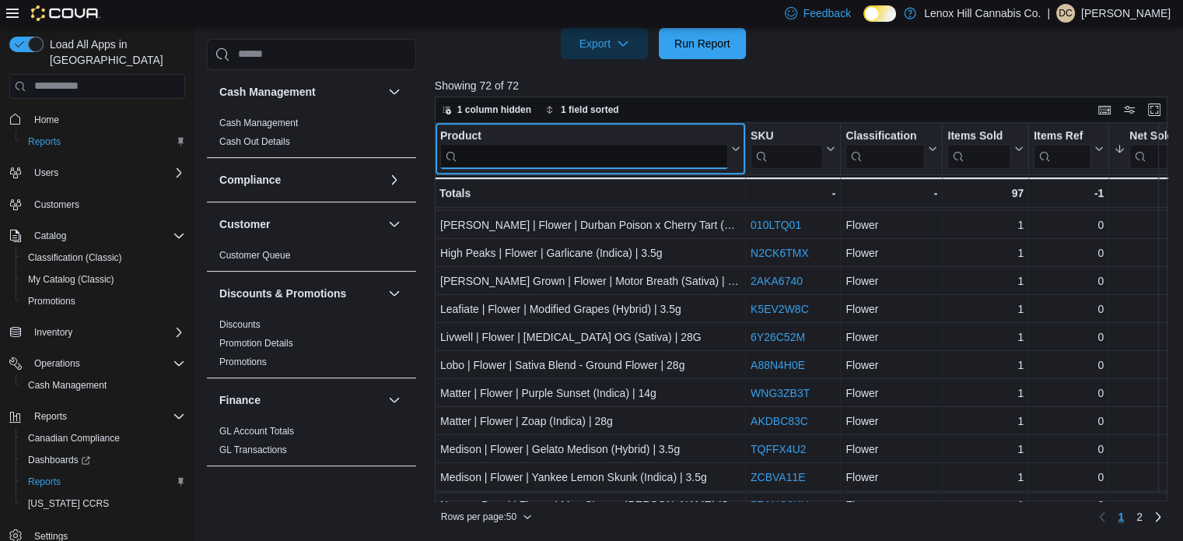
click at [656, 149] on input "search" at bounding box center [584, 155] width 288 height 25
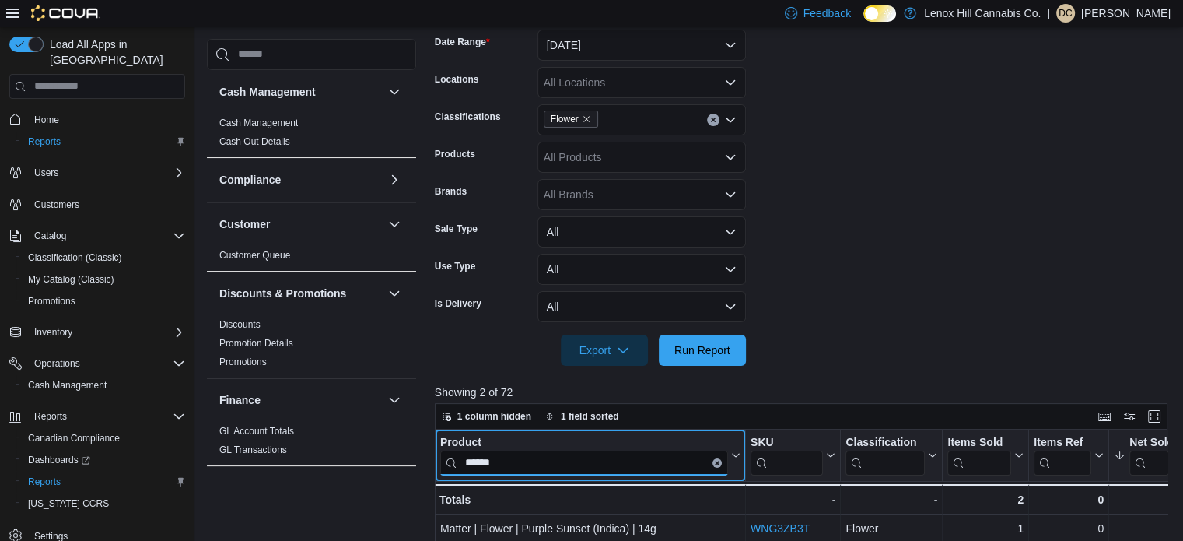
scroll to position [250, 0]
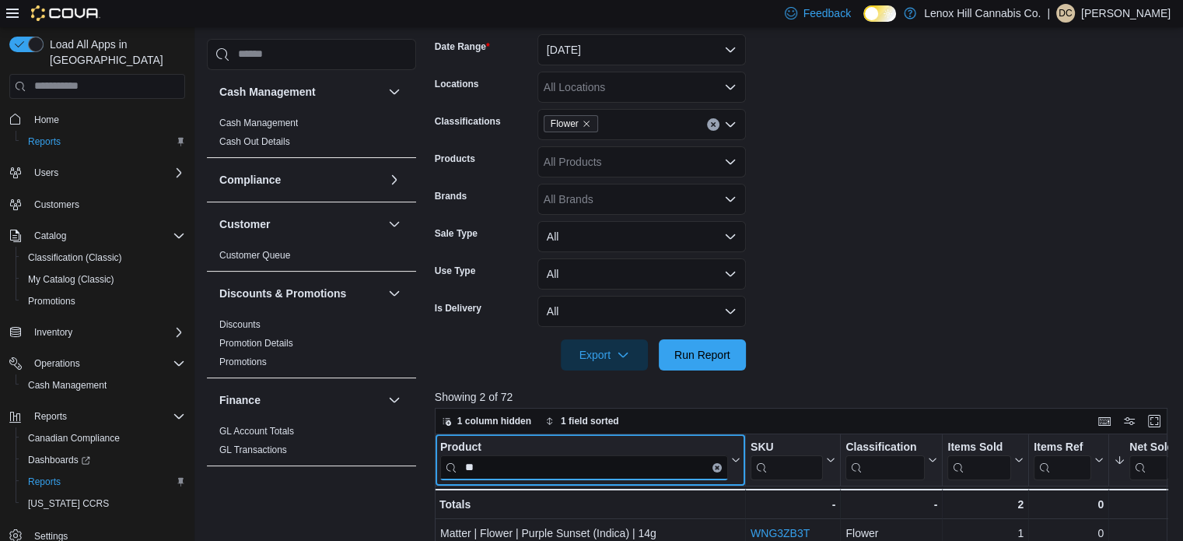
type input "*"
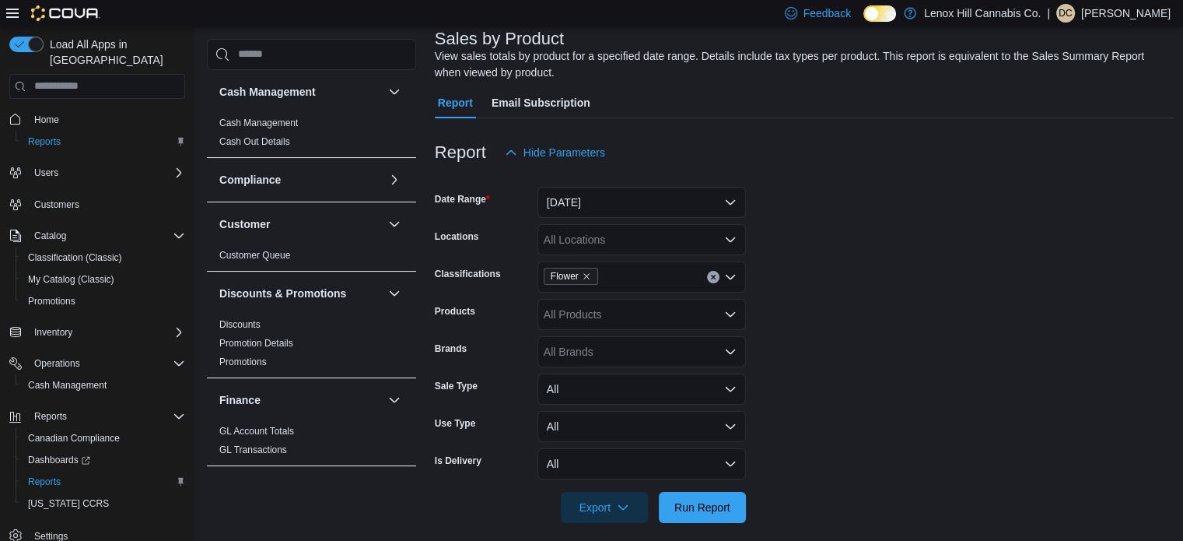
scroll to position [95, 0]
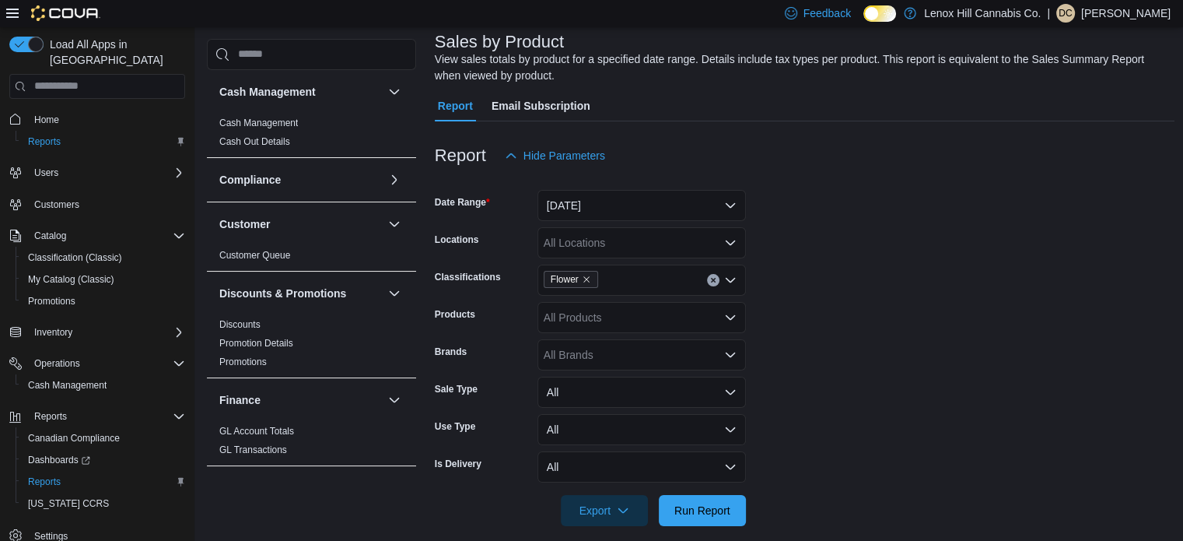
type input "****"
click at [588, 282] on icon "Remove Flower from selection in this group" at bounding box center [586, 279] width 9 height 9
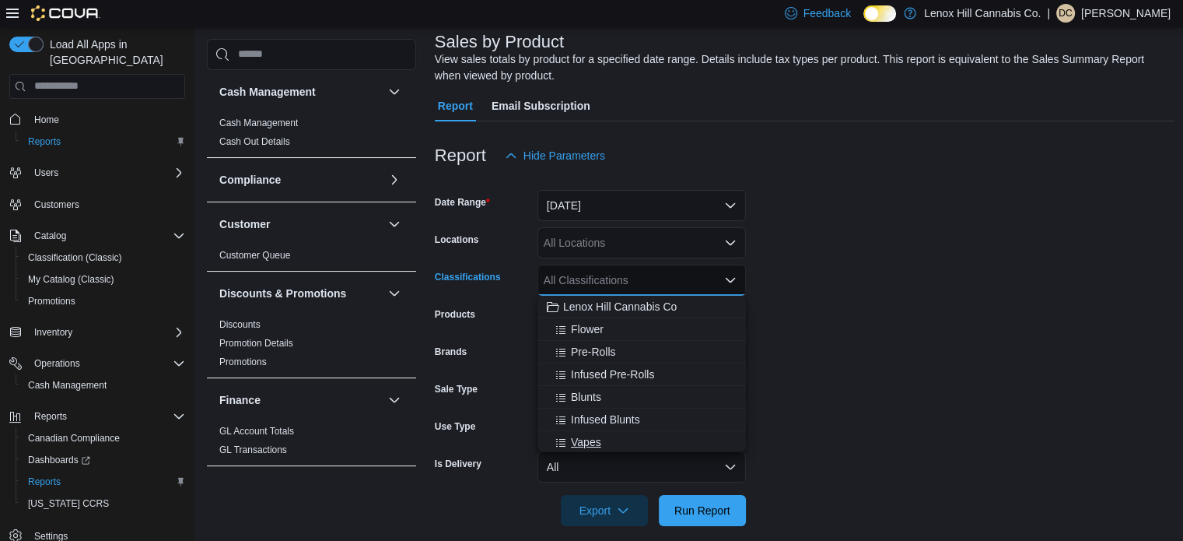
click at [604, 440] on div "Vapes" at bounding box center [642, 442] width 190 height 16
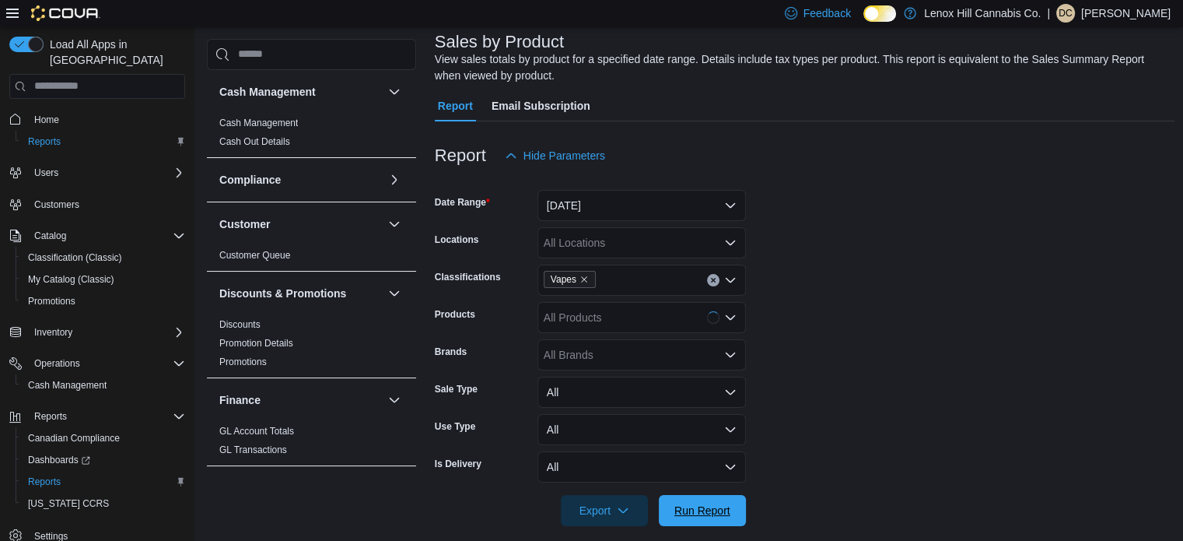
drag, startPoint x: 720, startPoint y: 506, endPoint x: 837, endPoint y: 418, distance: 146.5
click at [719, 506] on span "Run Report" at bounding box center [702, 510] width 56 height 16
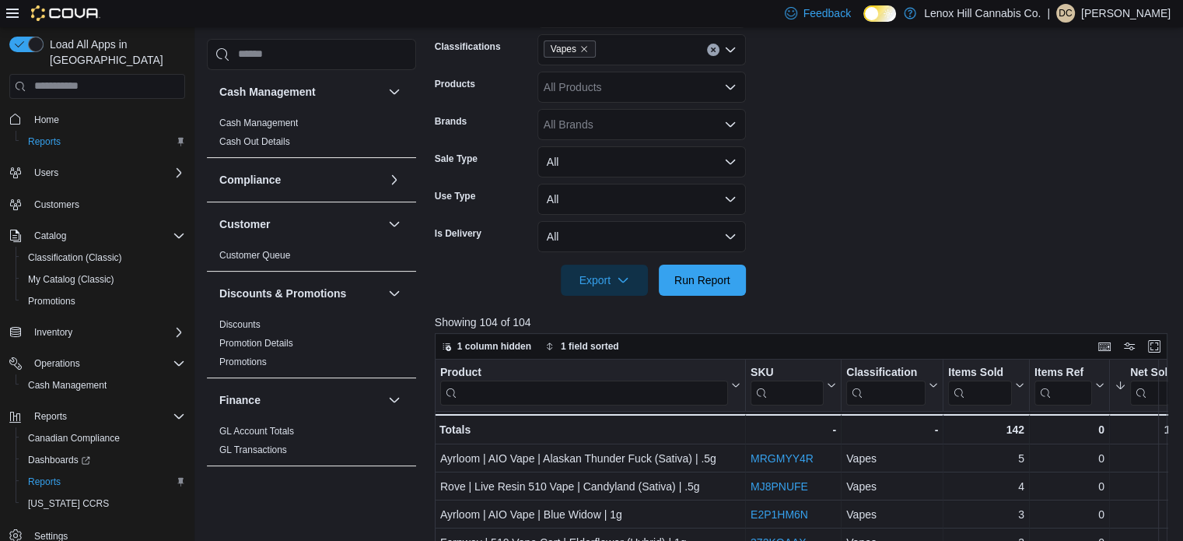
scroll to position [328, 0]
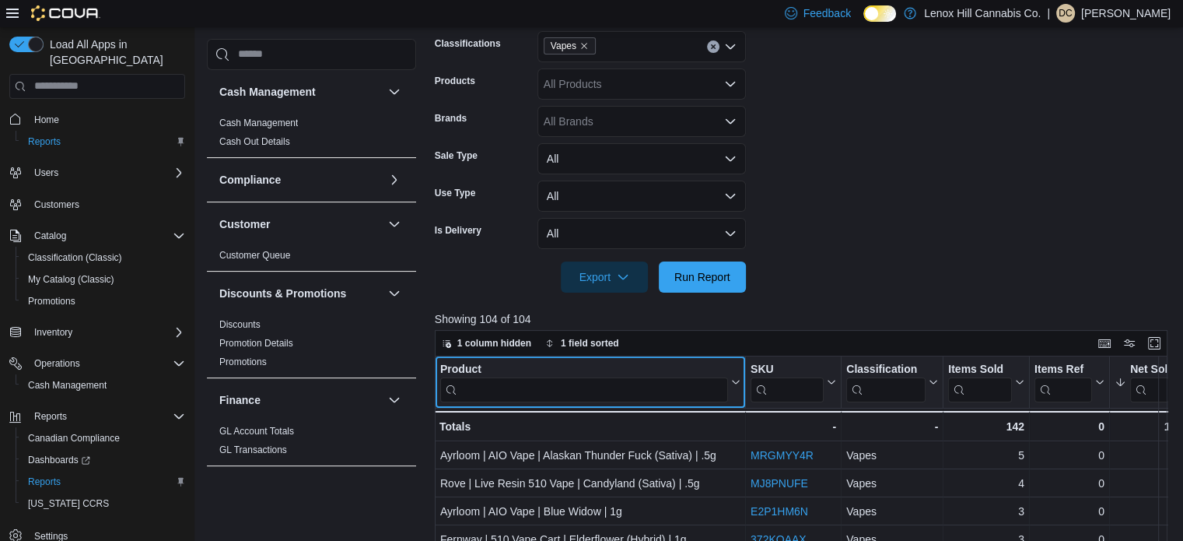
click at [674, 392] on input "search" at bounding box center [584, 388] width 288 height 25
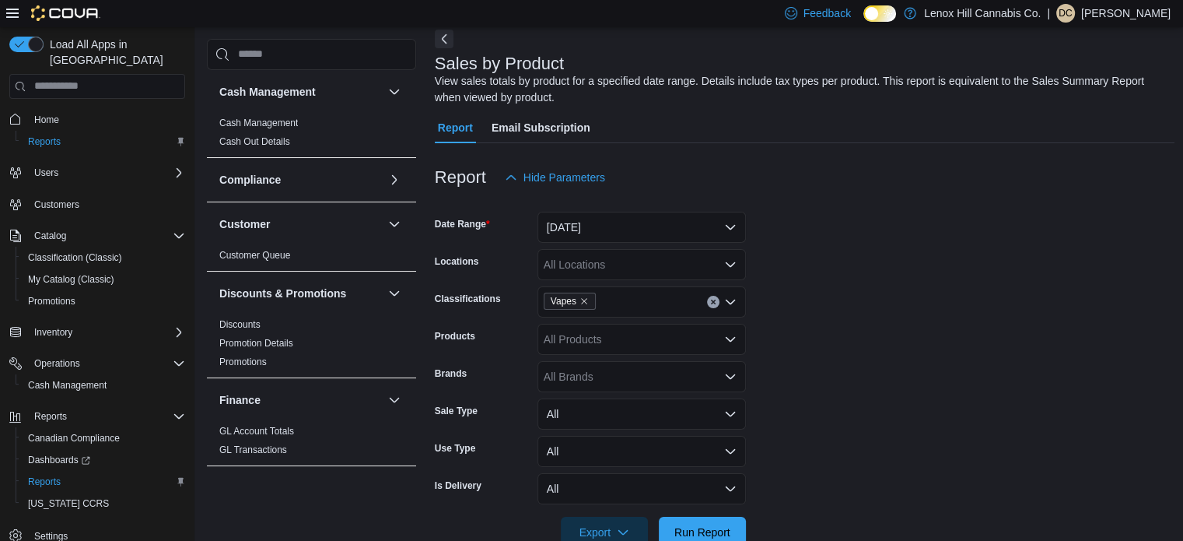
scroll to position [0, 0]
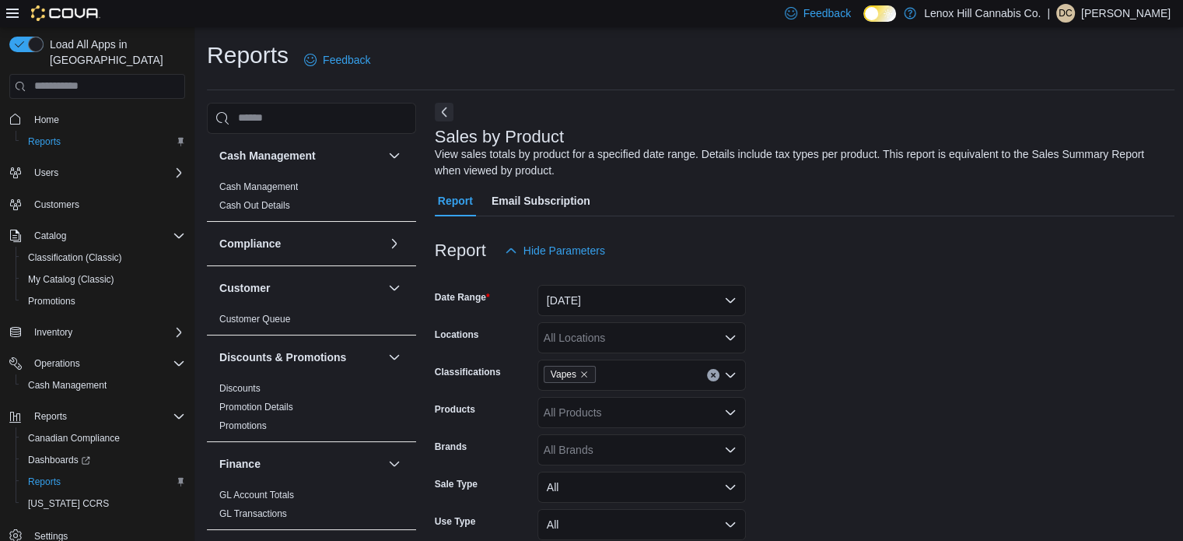
type input "****"
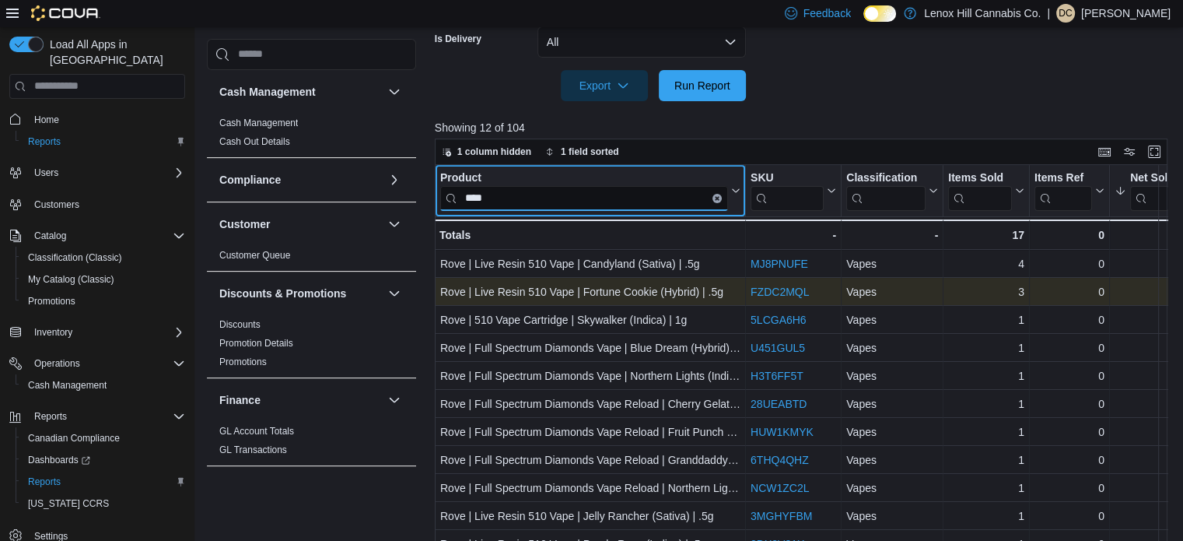
scroll to position [544, 0]
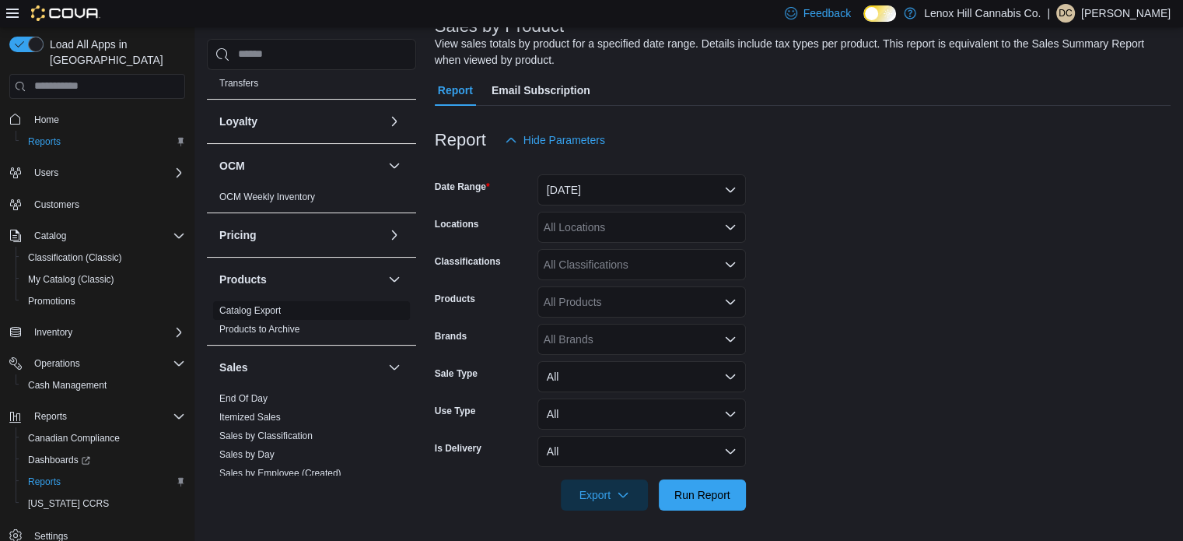
scroll to position [856, 0]
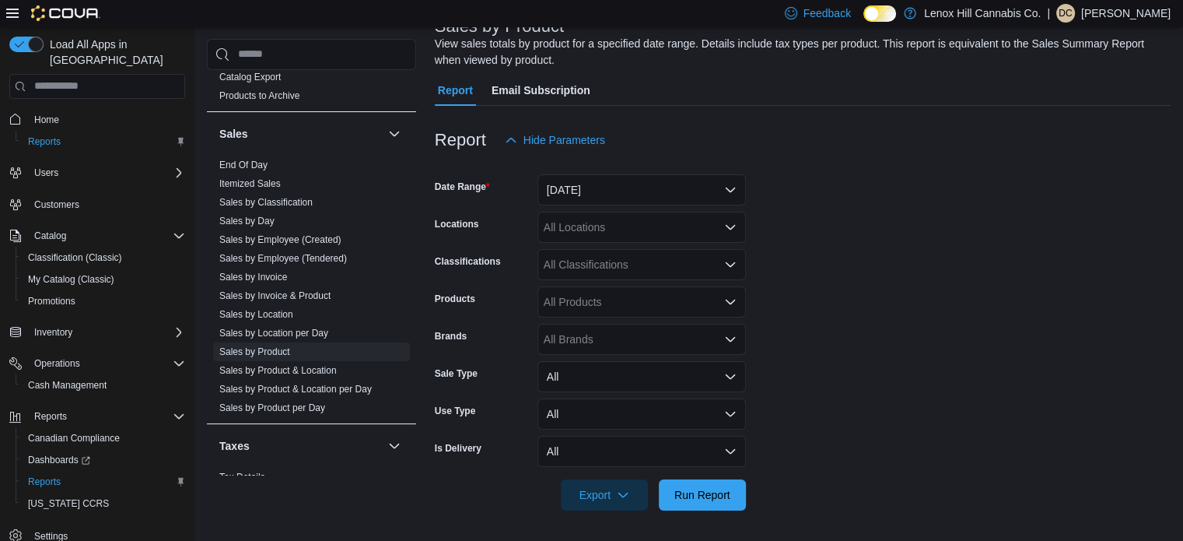
drag, startPoint x: 257, startPoint y: 350, endPoint x: 673, endPoint y: 184, distance: 447.9
click at [257, 351] on link "Sales by Product" at bounding box center [254, 351] width 71 height 11
click at [655, 190] on button "[DATE]" at bounding box center [641, 189] width 208 height 31
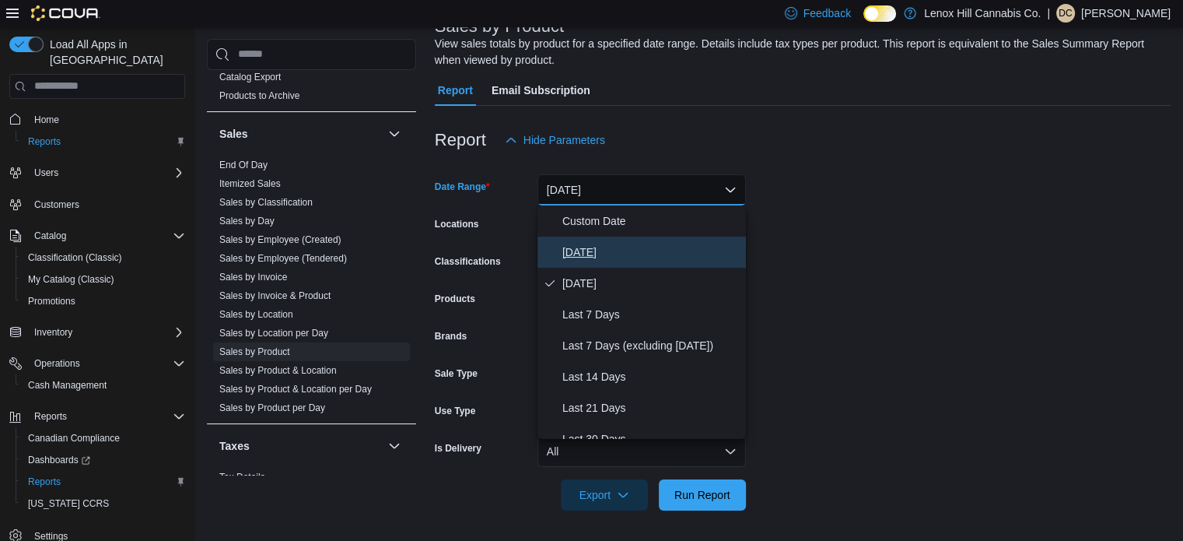
click at [579, 247] on span "[DATE]" at bounding box center [650, 252] width 177 height 19
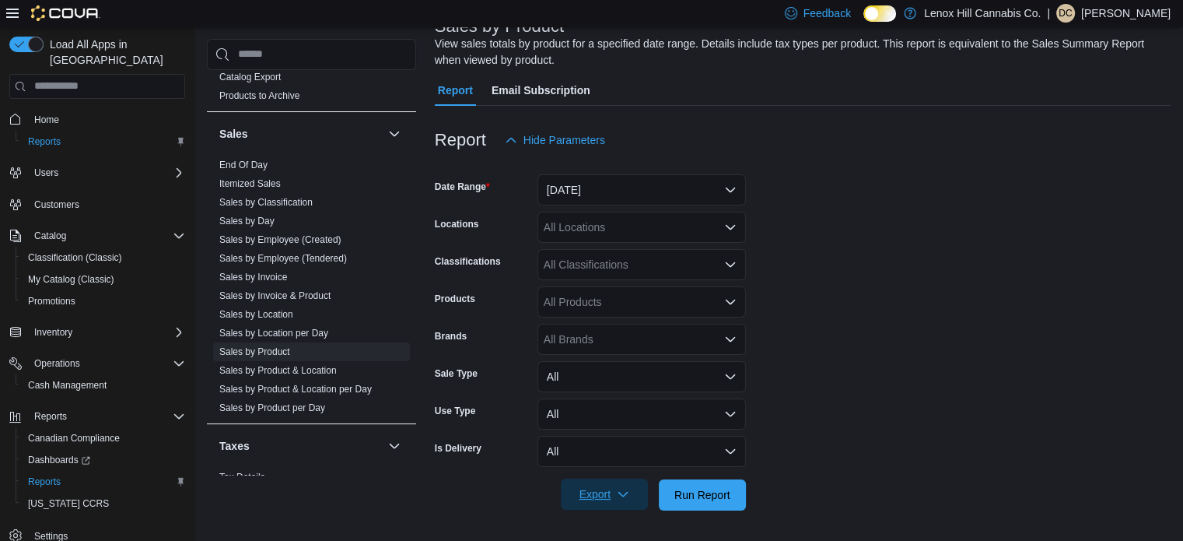
click at [625, 492] on icon "button" at bounding box center [623, 494] width 12 height 12
click at [622, 397] on span "Export to Excel" at bounding box center [607, 399] width 70 height 12
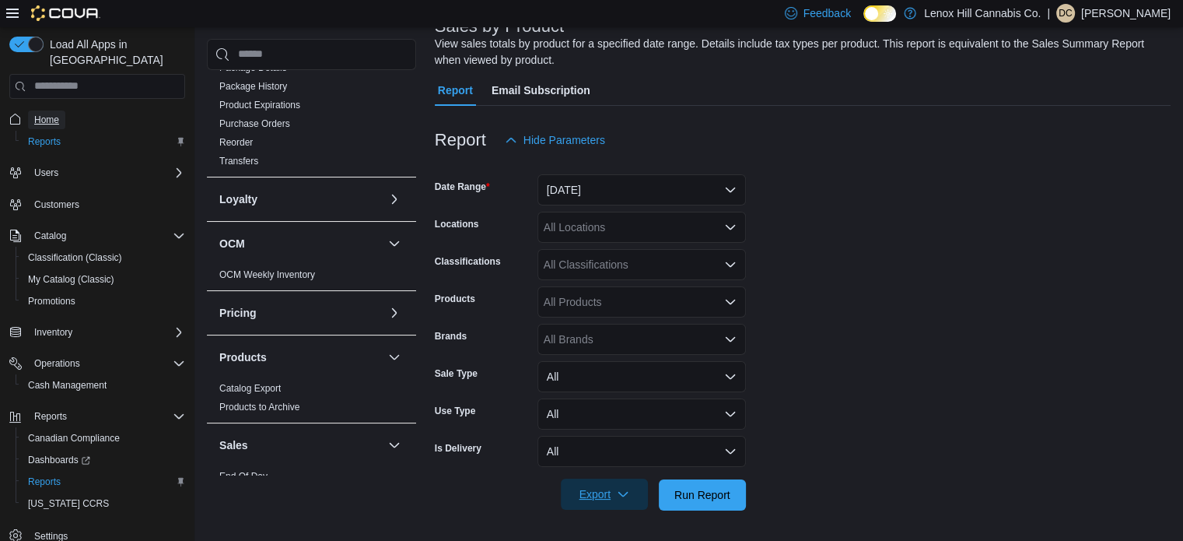
click at [52, 114] on span "Home" at bounding box center [46, 120] width 25 height 12
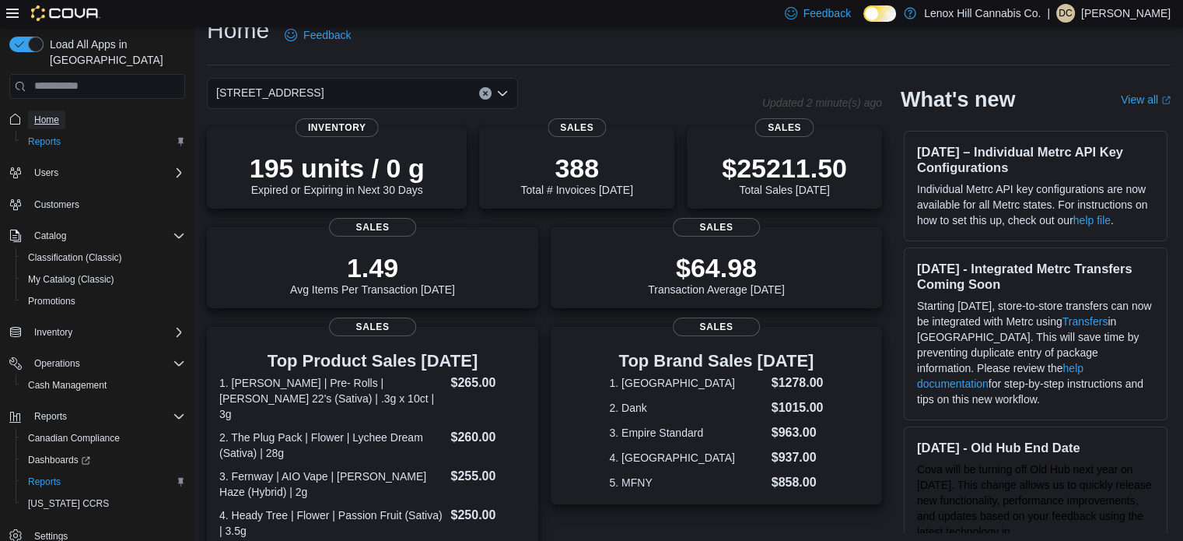
scroll to position [19, 0]
